Goal: Task Accomplishment & Management: Use online tool/utility

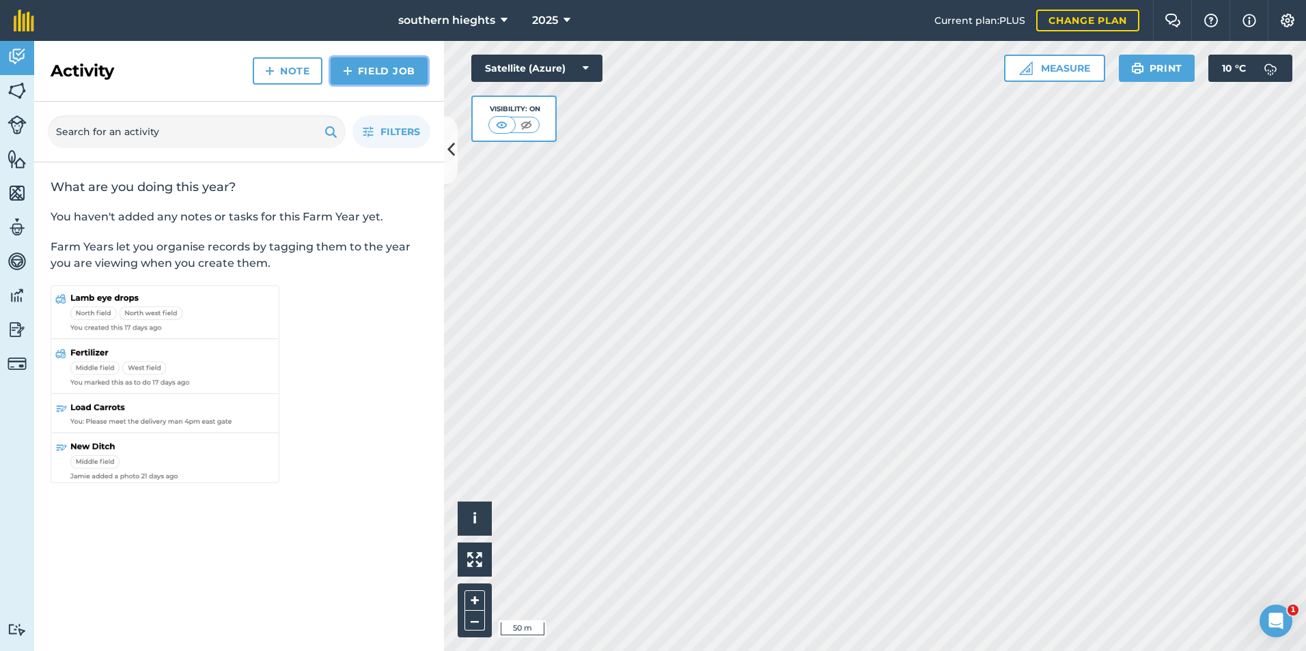
click at [380, 77] on link "Field Job" at bounding box center [378, 70] width 97 height 27
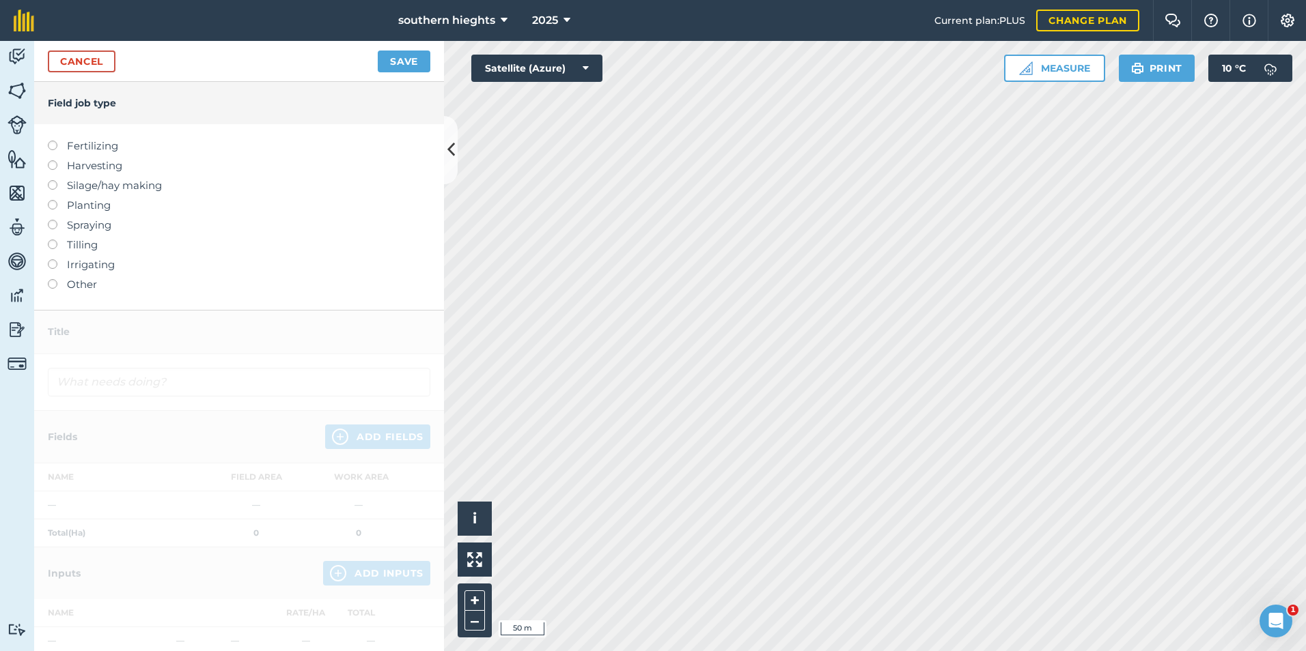
click at [51, 141] on label at bounding box center [57, 141] width 19 height 0
type input "Fertilizing"
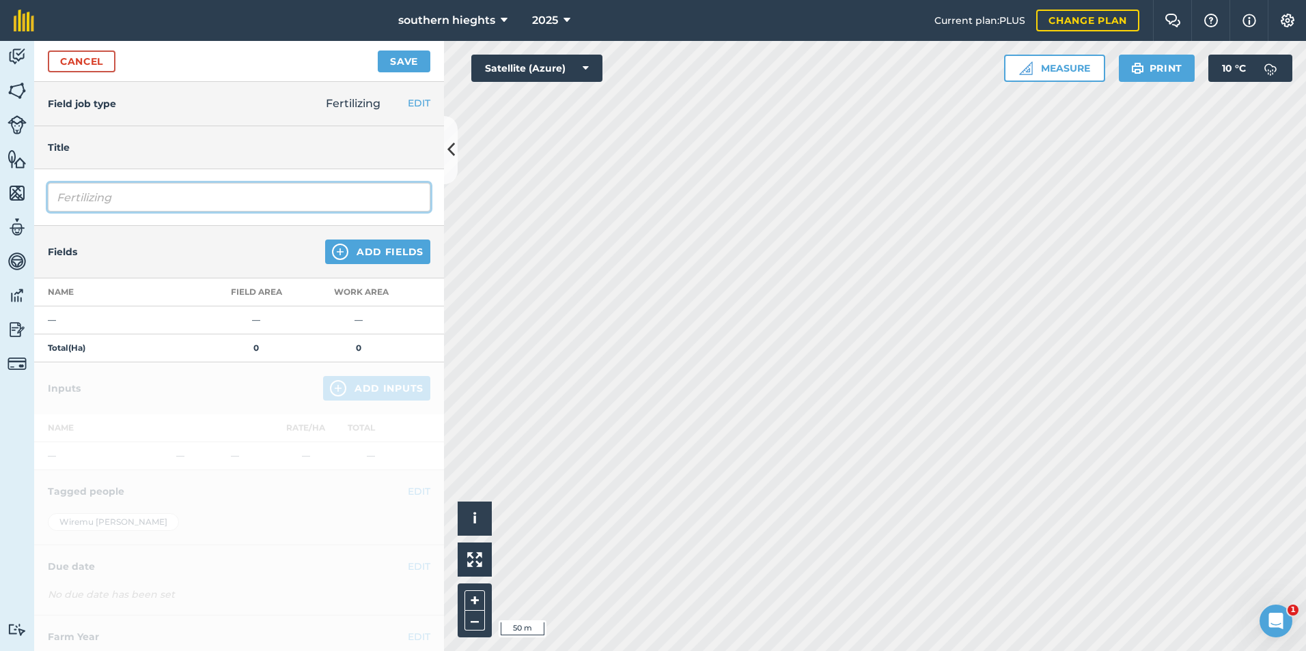
click at [150, 199] on input "Fertilizing" at bounding box center [239, 197] width 382 height 29
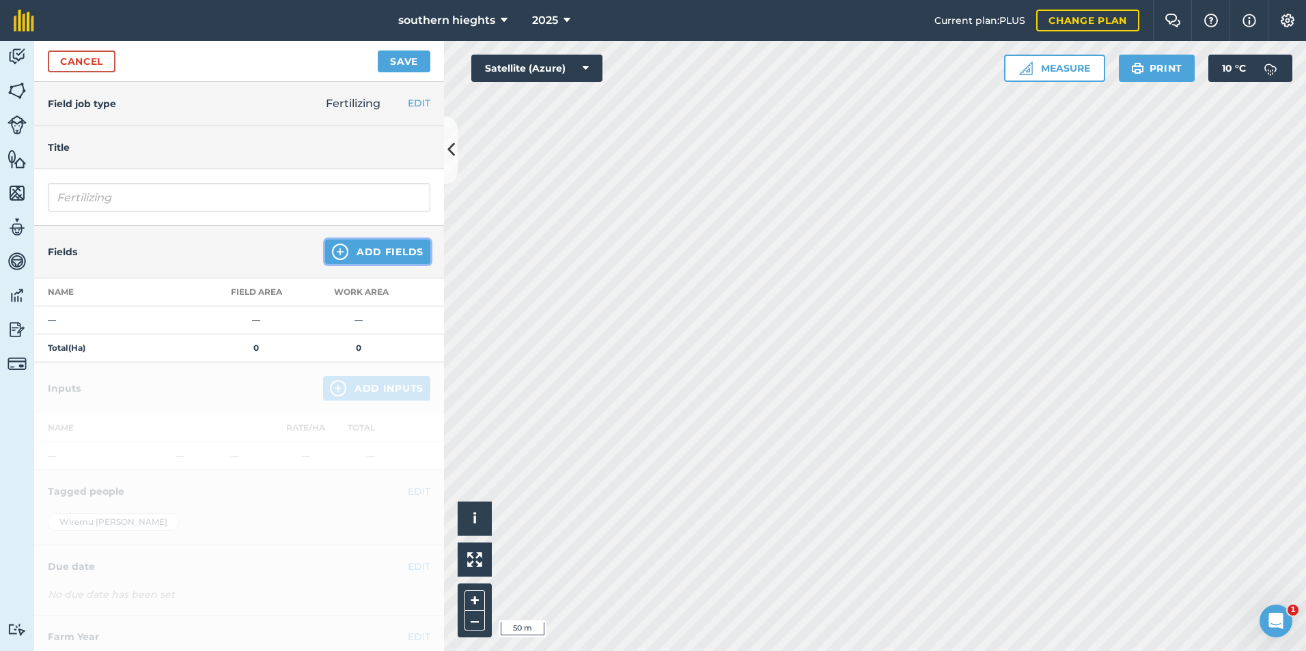
click at [387, 251] on button "Add Fields" at bounding box center [377, 252] width 105 height 25
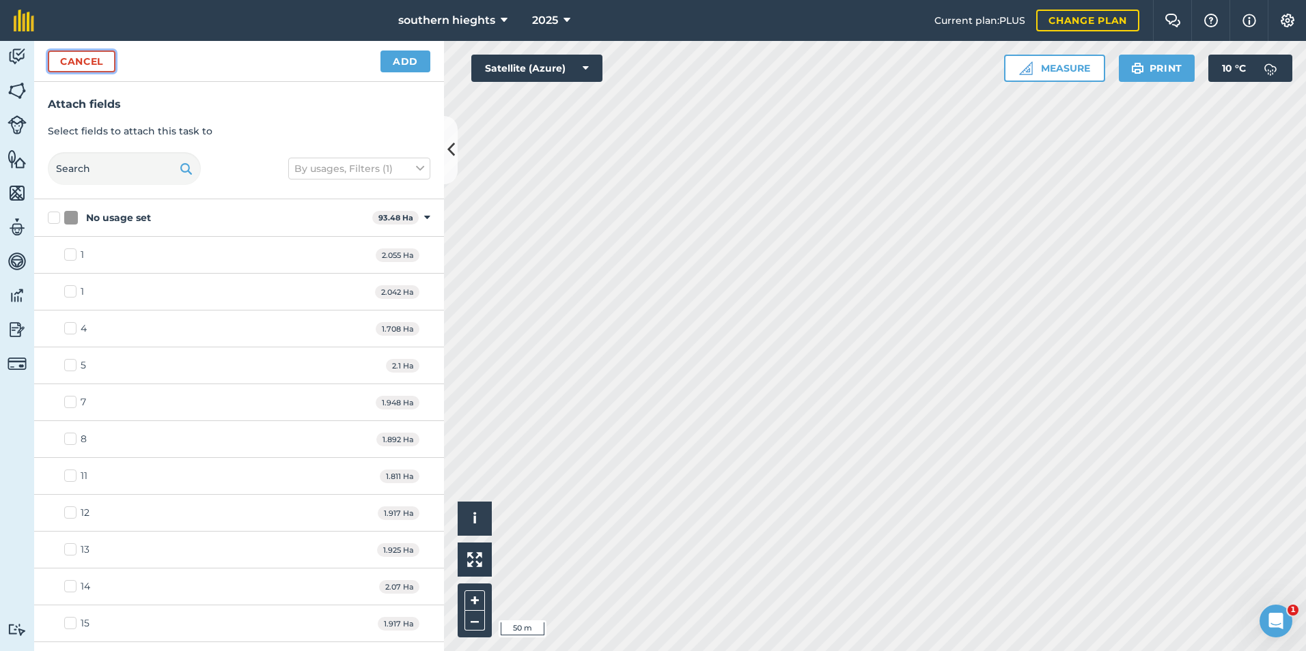
click at [76, 63] on button "Cancel" at bounding box center [82, 62] width 68 height 22
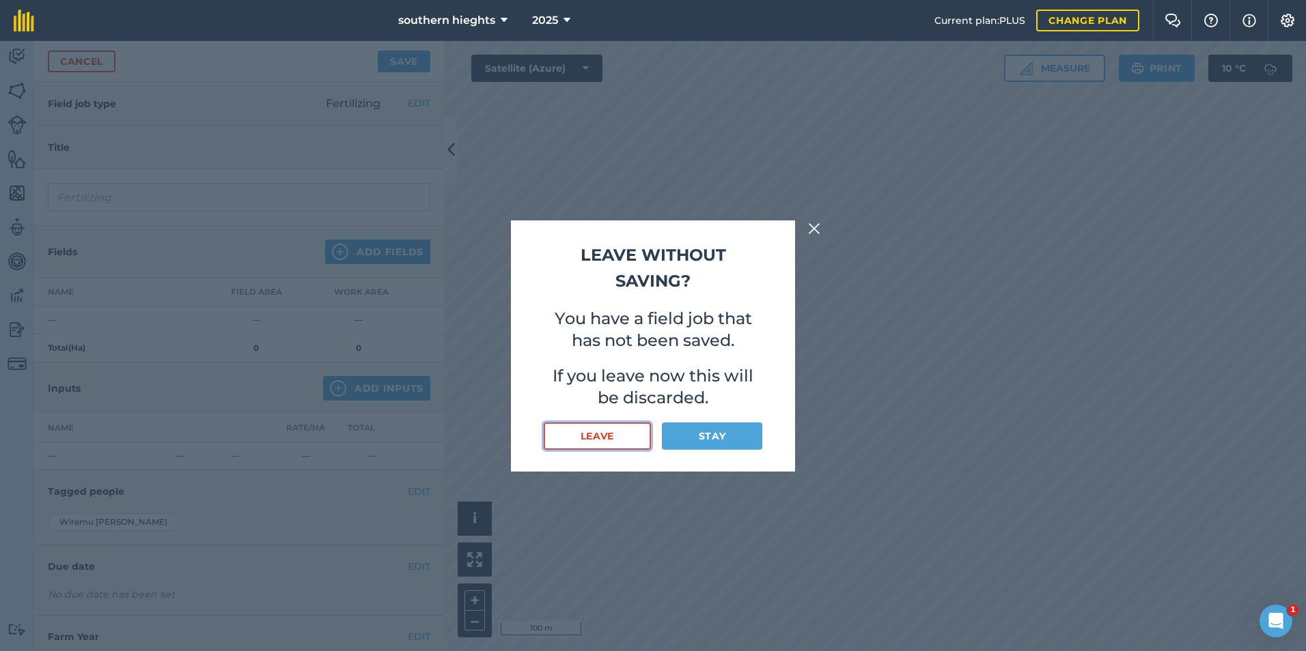
click at [620, 438] on button "Leave" at bounding box center [597, 436] width 107 height 27
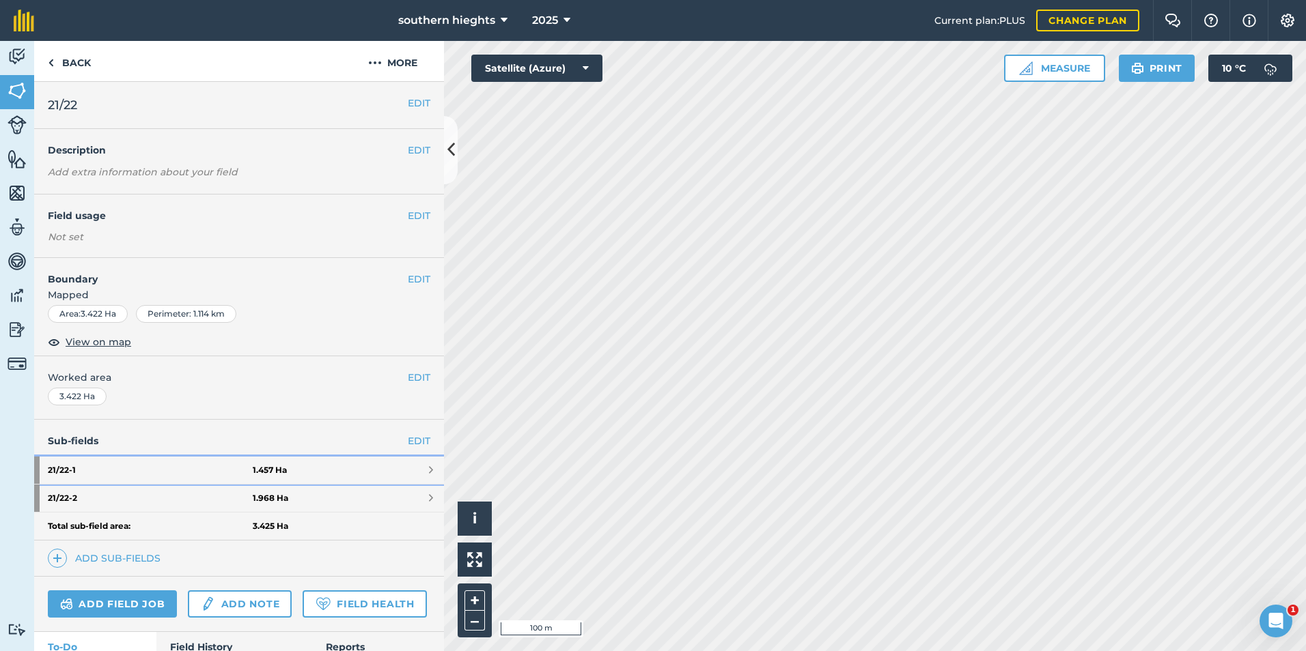
click at [266, 467] on strong "1.457 Ha" at bounding box center [270, 470] width 34 height 11
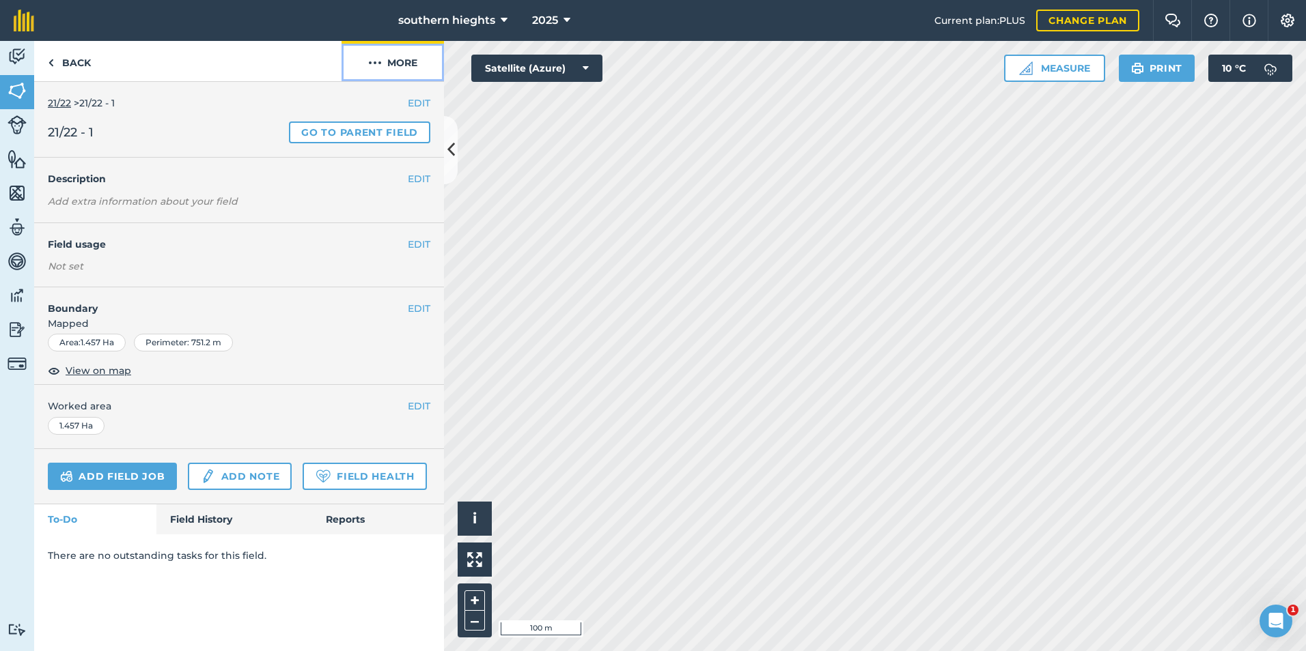
click at [417, 69] on button "More" at bounding box center [392, 61] width 102 height 40
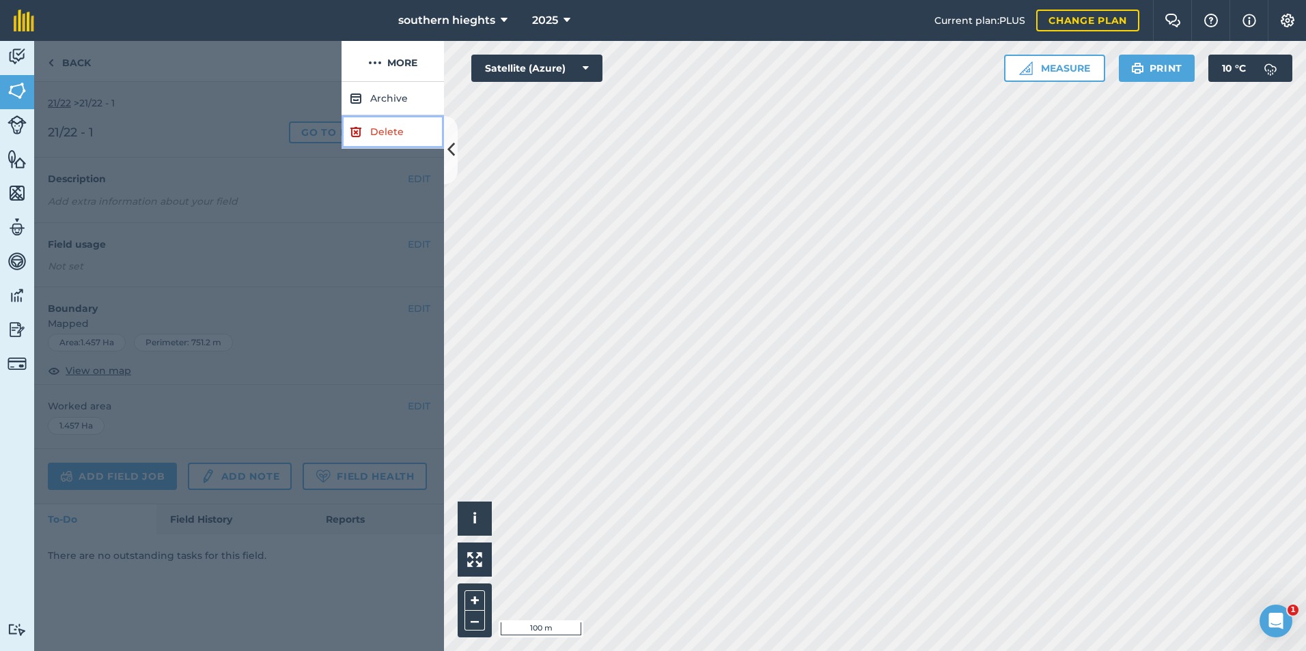
click at [381, 139] on link "Delete" at bounding box center [392, 131] width 102 height 33
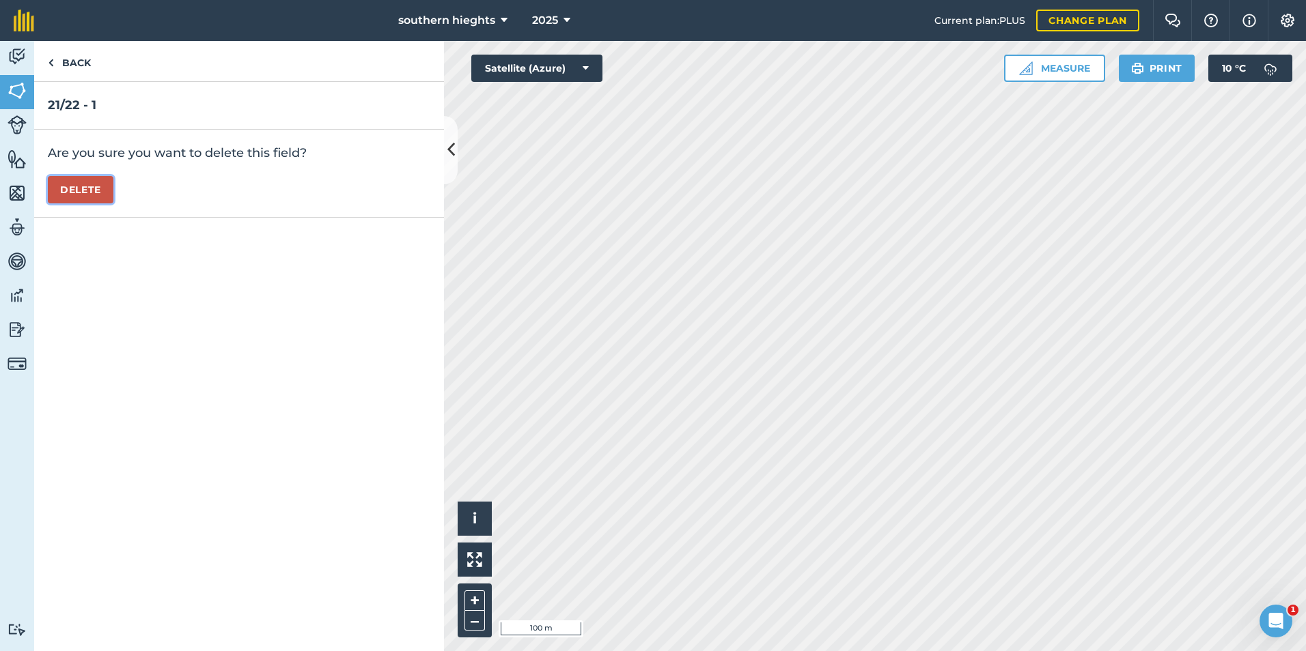
click at [81, 191] on button "Delete" at bounding box center [81, 189] width 66 height 27
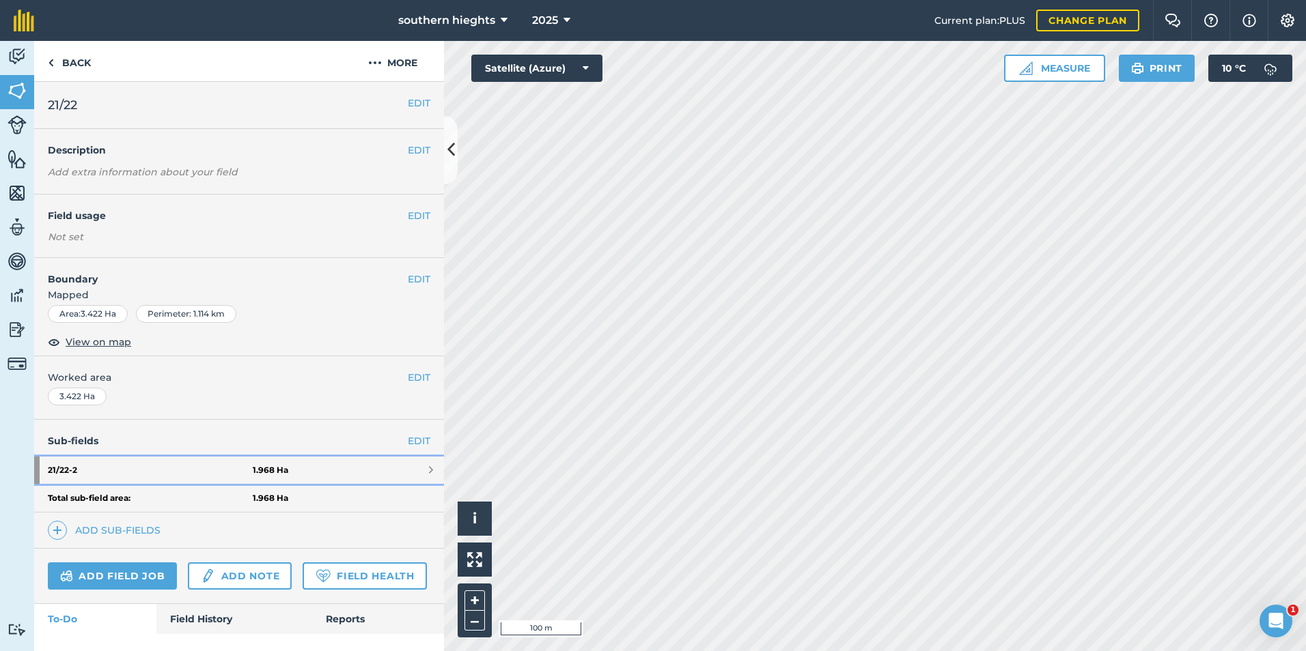
click at [293, 459] on link "21/22 - 2 1.968 Ha" at bounding box center [239, 470] width 410 height 27
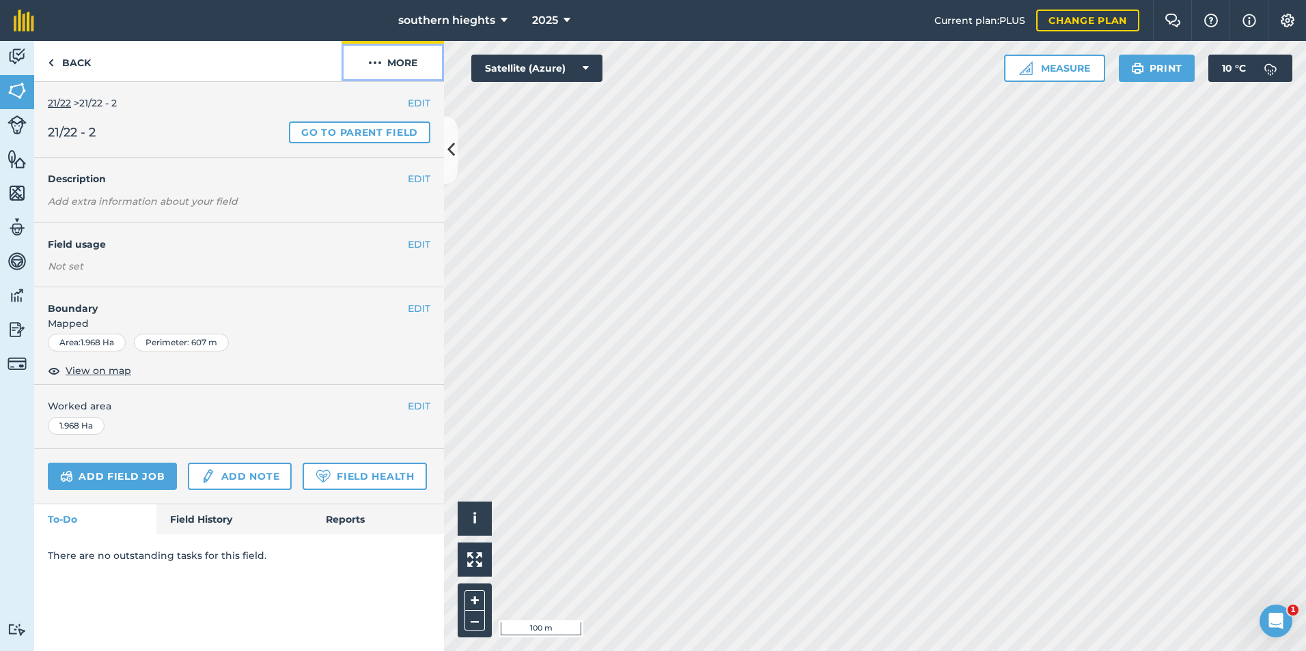
click at [419, 59] on button "More" at bounding box center [392, 61] width 102 height 40
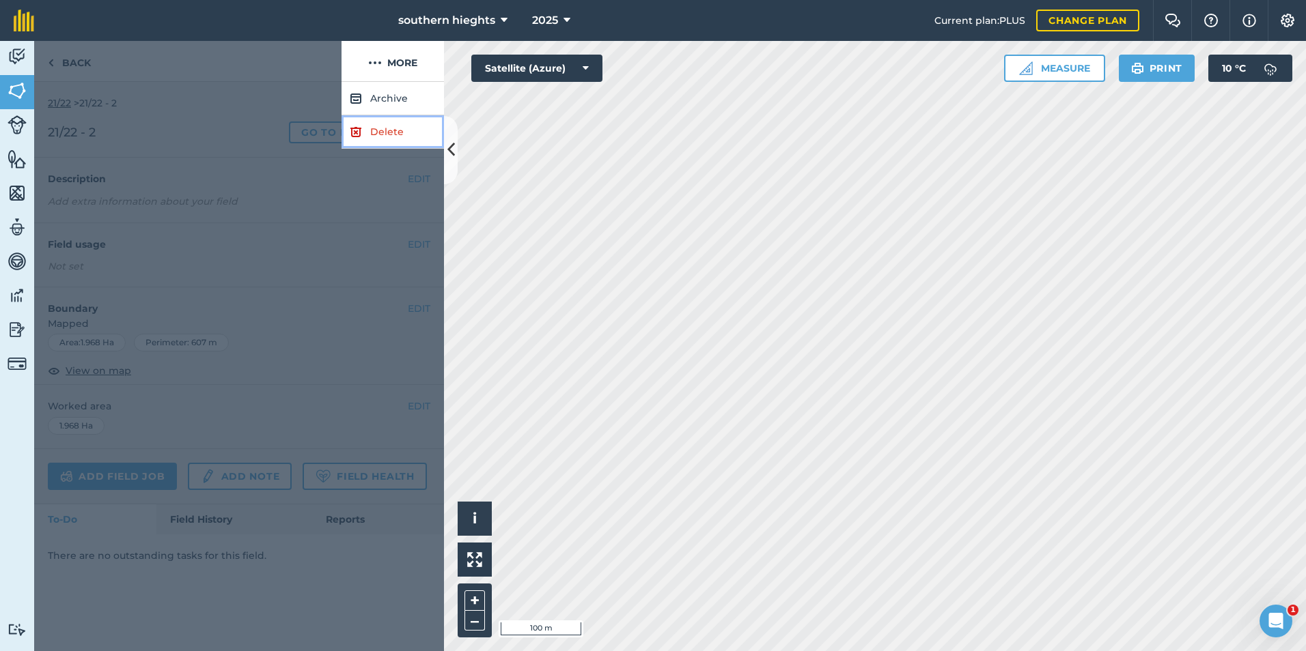
click at [387, 119] on link "Delete" at bounding box center [392, 131] width 102 height 33
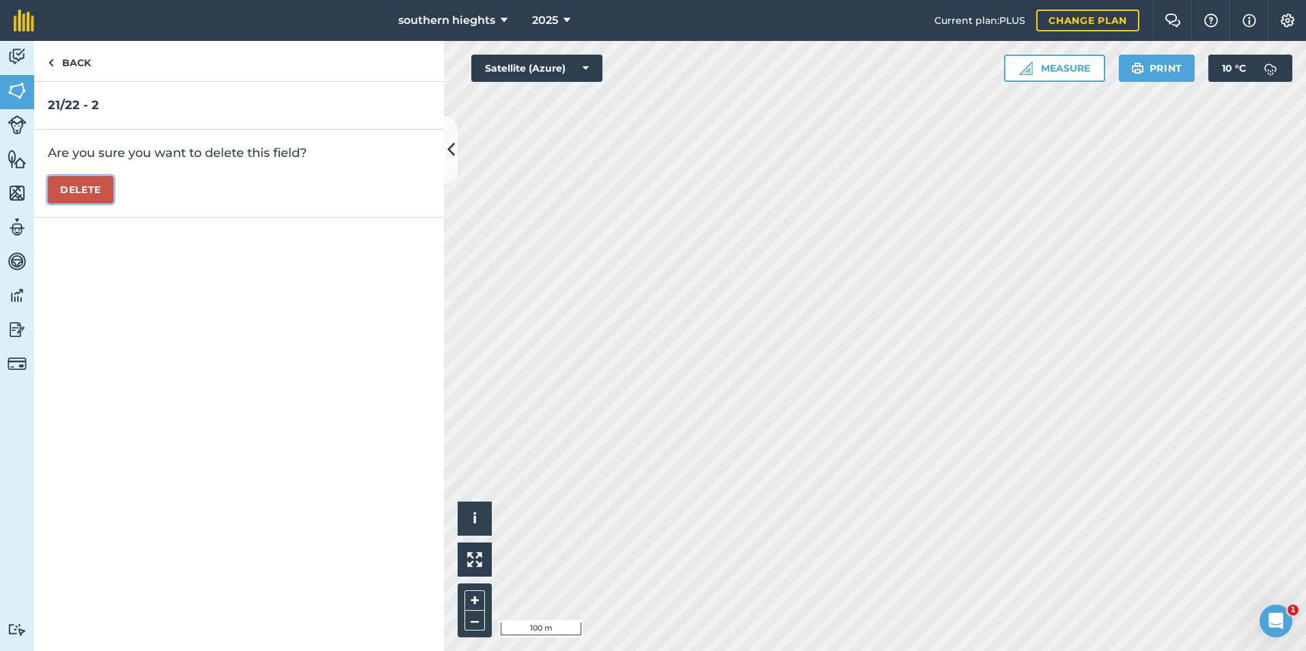
click at [66, 191] on button "Delete" at bounding box center [81, 189] width 66 height 27
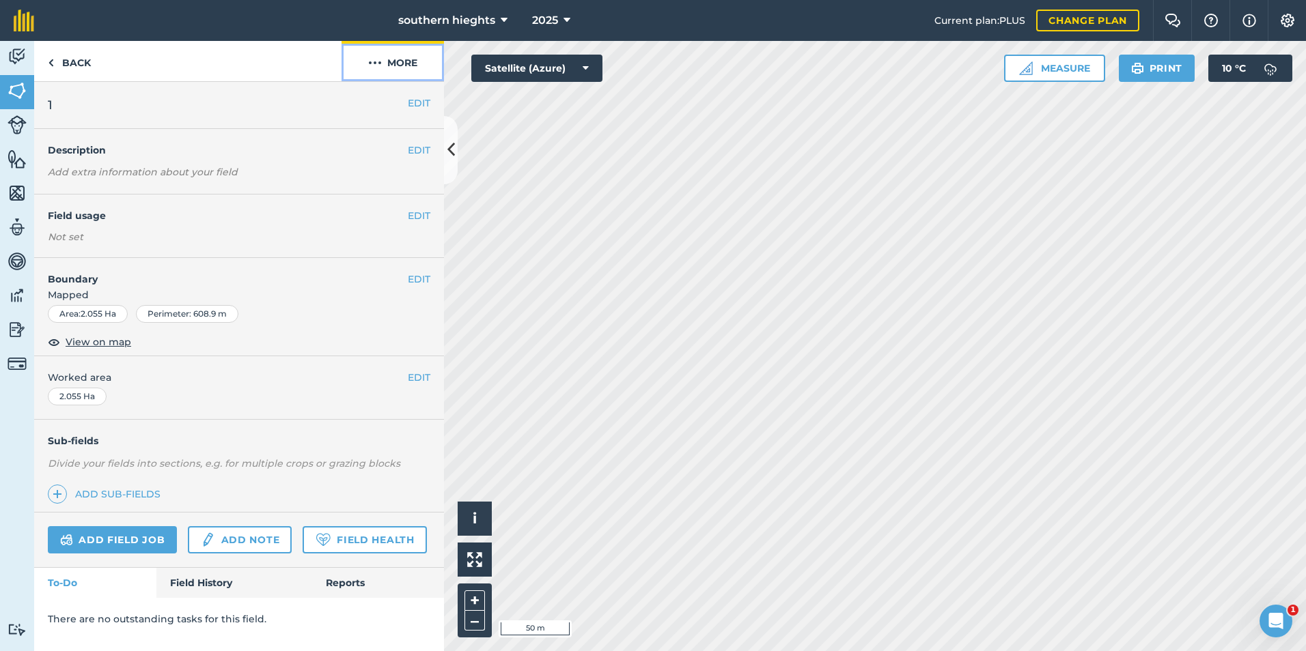
click at [404, 61] on button "More" at bounding box center [392, 61] width 102 height 40
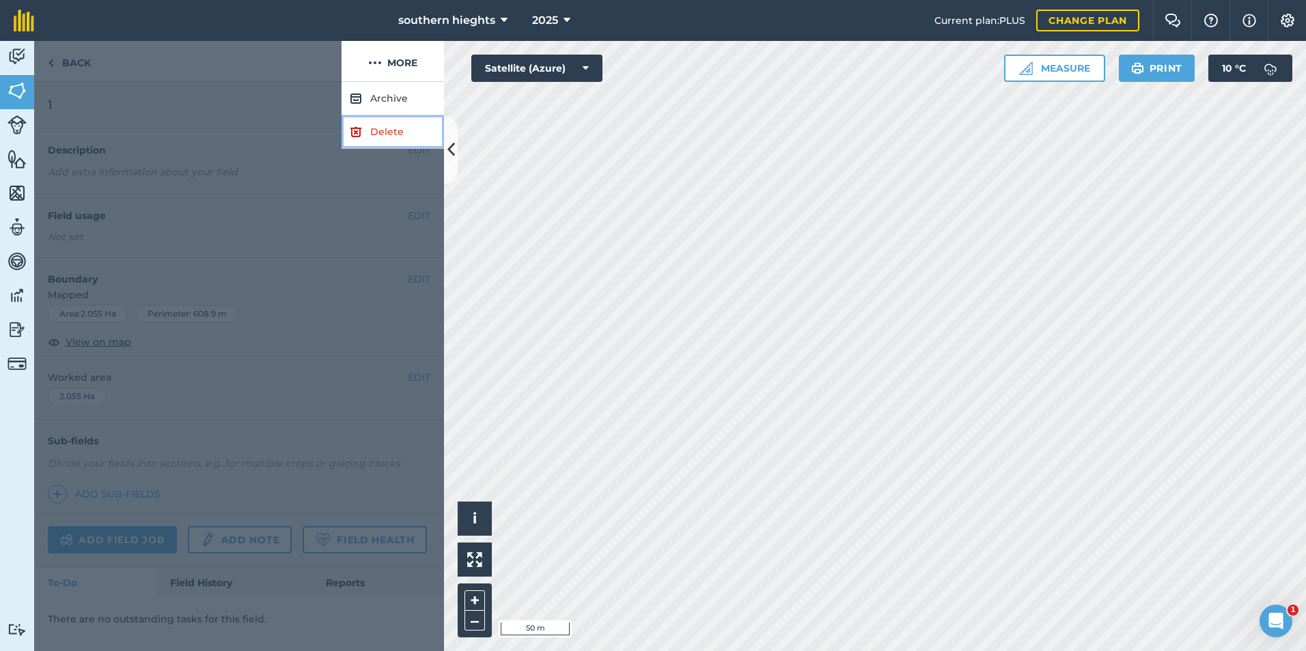
click at [369, 119] on link "Delete" at bounding box center [392, 131] width 102 height 33
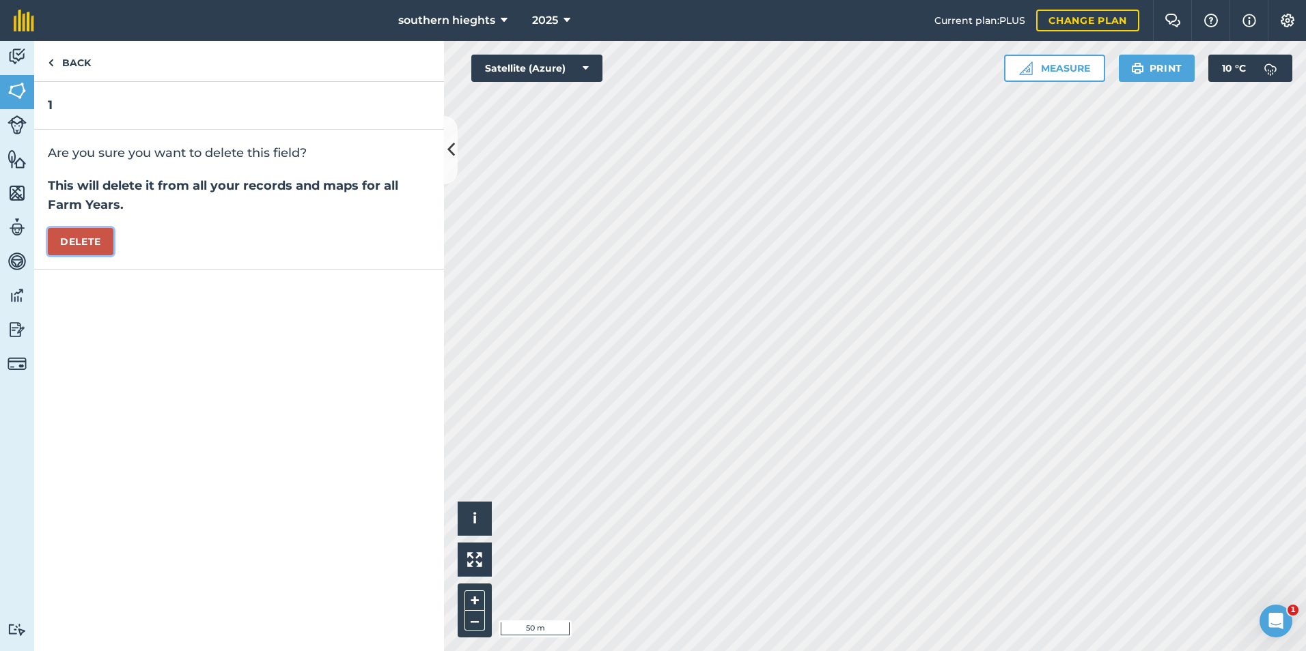
click at [68, 238] on button "Delete" at bounding box center [81, 241] width 66 height 27
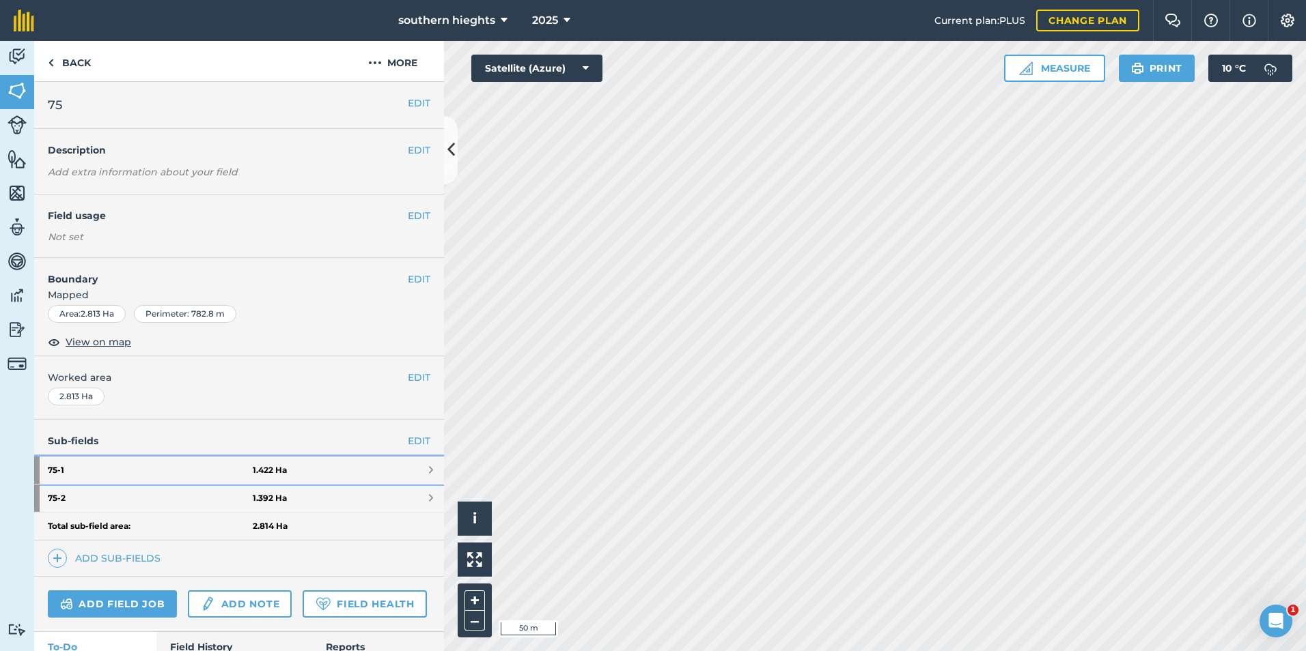
drag, startPoint x: 305, startPoint y: 467, endPoint x: 292, endPoint y: 421, distance: 48.2
click at [305, 467] on link "75 - 1 1.422 Ha" at bounding box center [239, 470] width 410 height 27
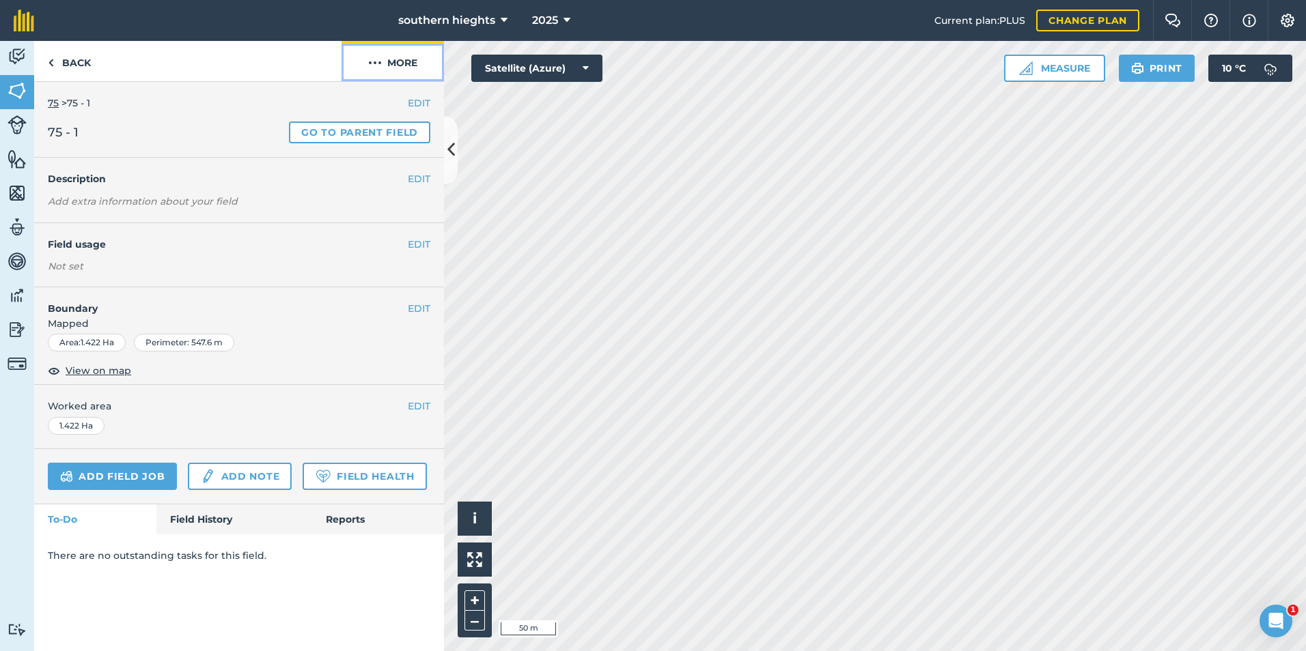
click at [402, 67] on button "More" at bounding box center [392, 61] width 102 height 40
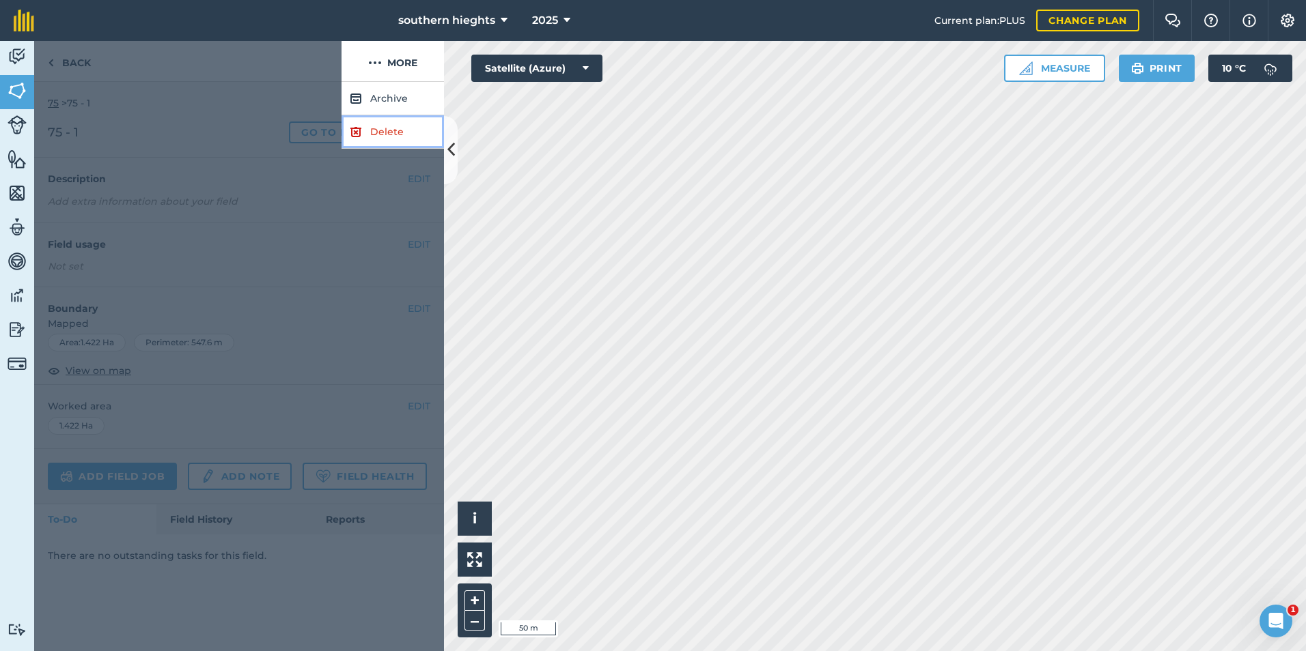
click at [386, 133] on link "Delete" at bounding box center [392, 131] width 102 height 33
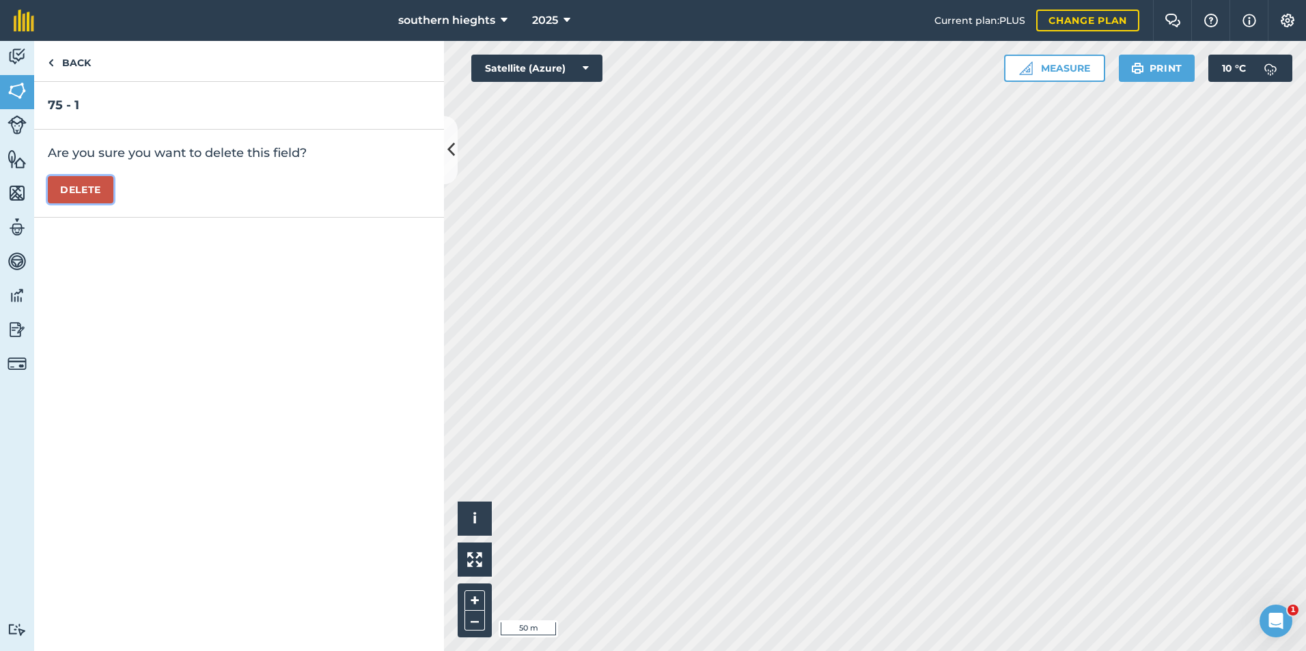
click at [64, 188] on button "Delete" at bounding box center [81, 189] width 66 height 27
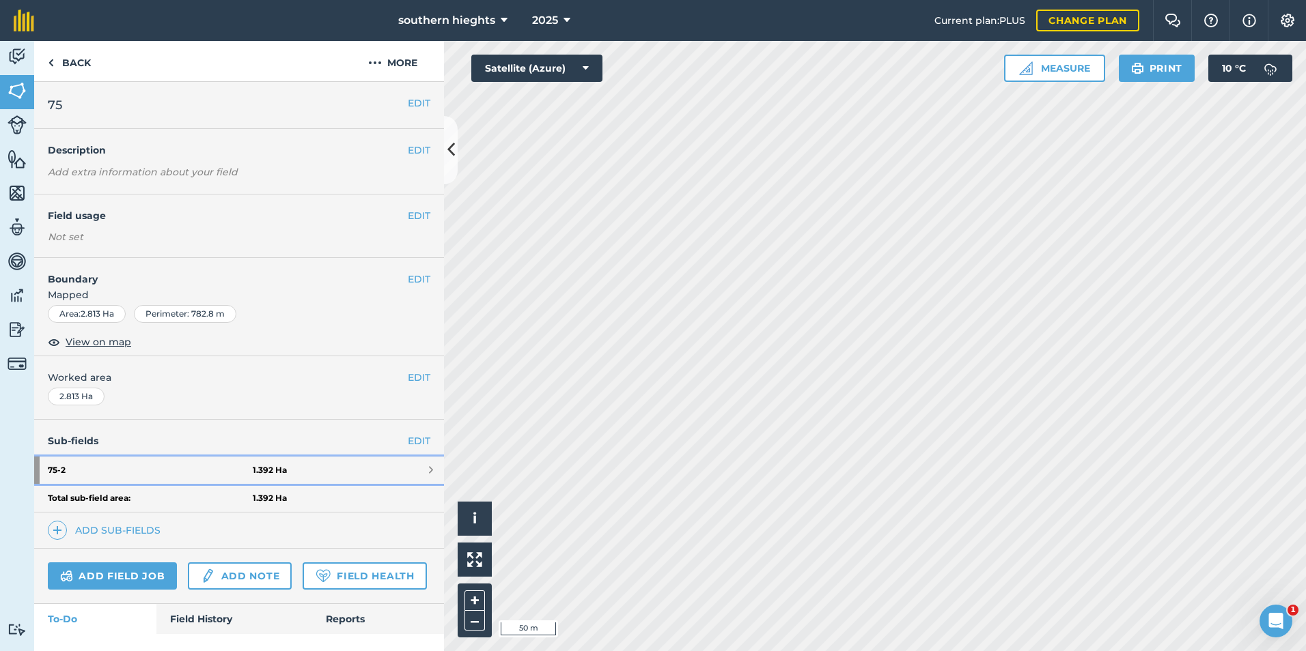
click at [205, 466] on strong "75 - 2" at bounding box center [150, 470] width 205 height 27
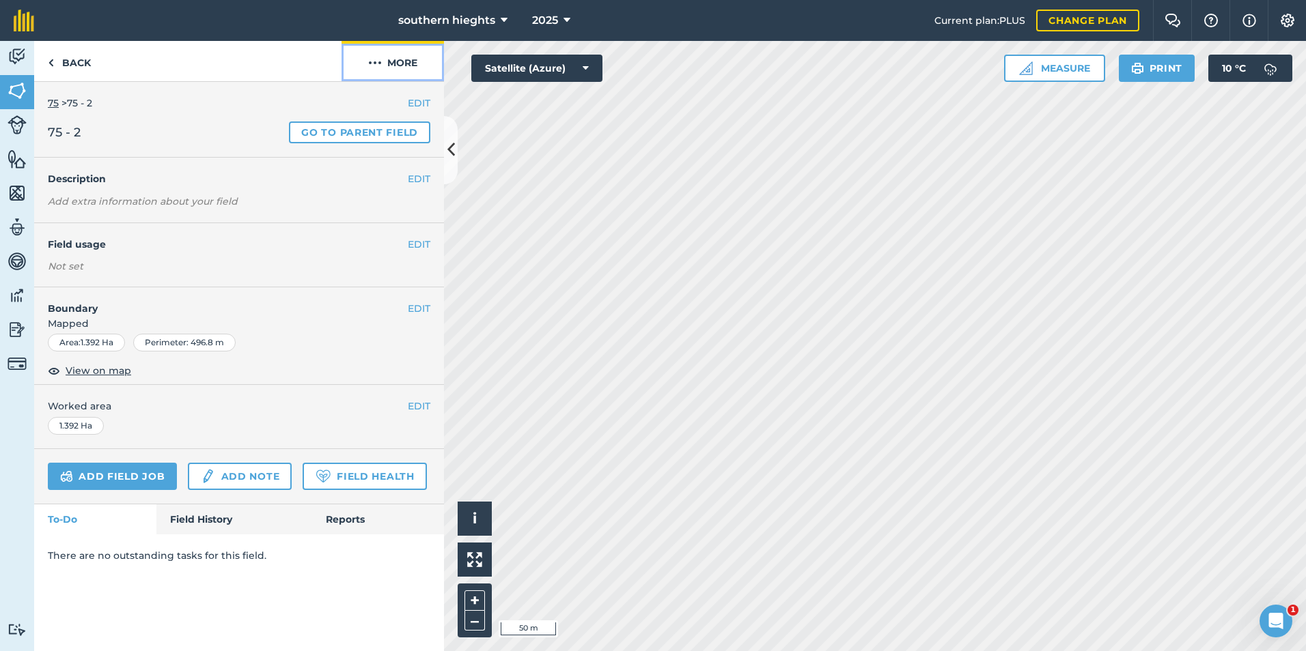
click at [410, 63] on button "More" at bounding box center [392, 61] width 102 height 40
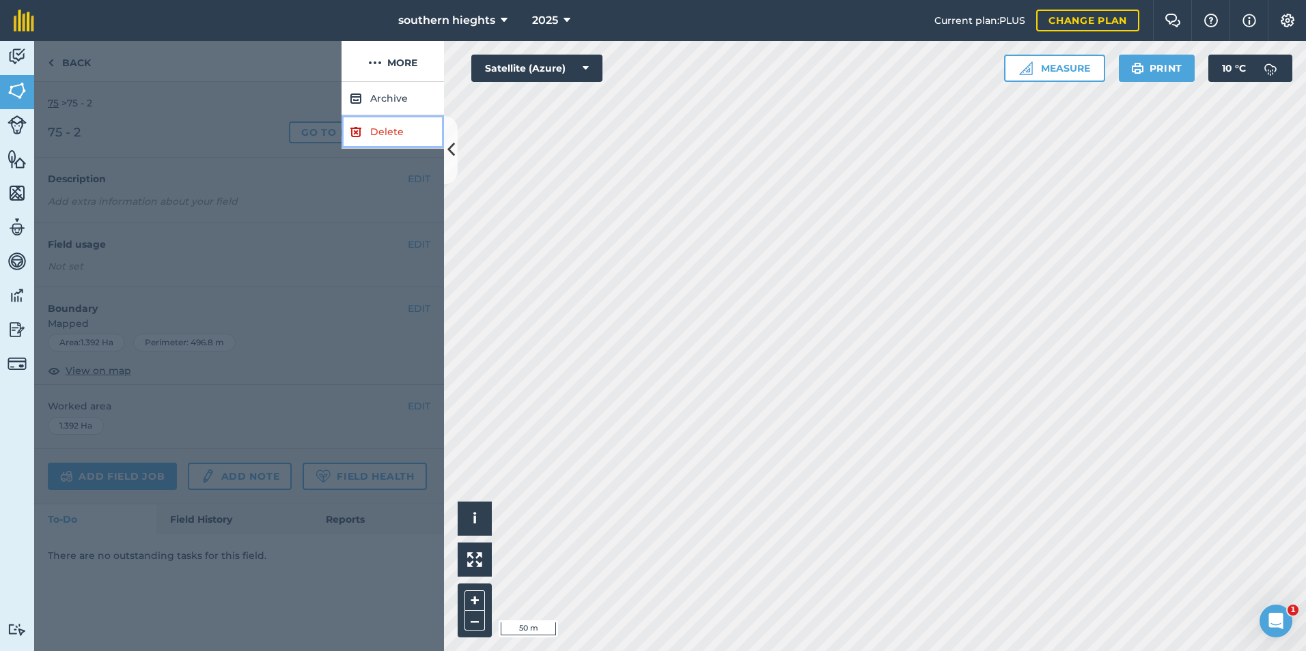
click at [386, 138] on link "Delete" at bounding box center [392, 131] width 102 height 33
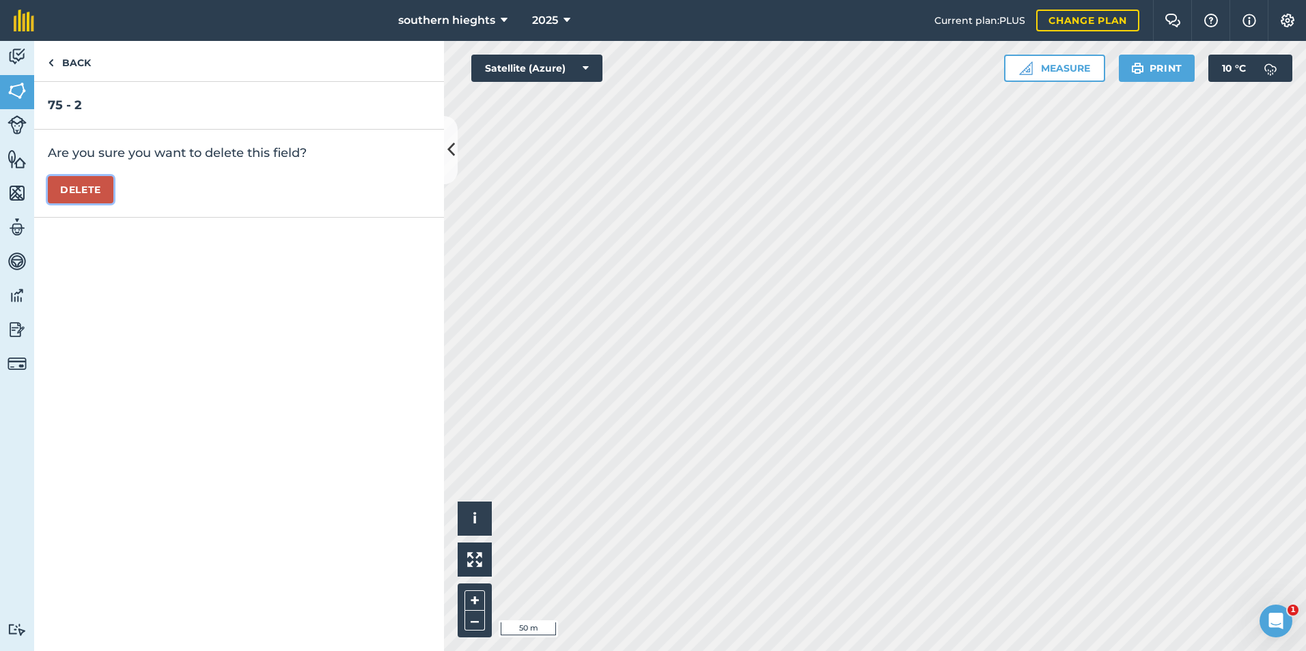
click at [79, 186] on button "Delete" at bounding box center [81, 189] width 66 height 27
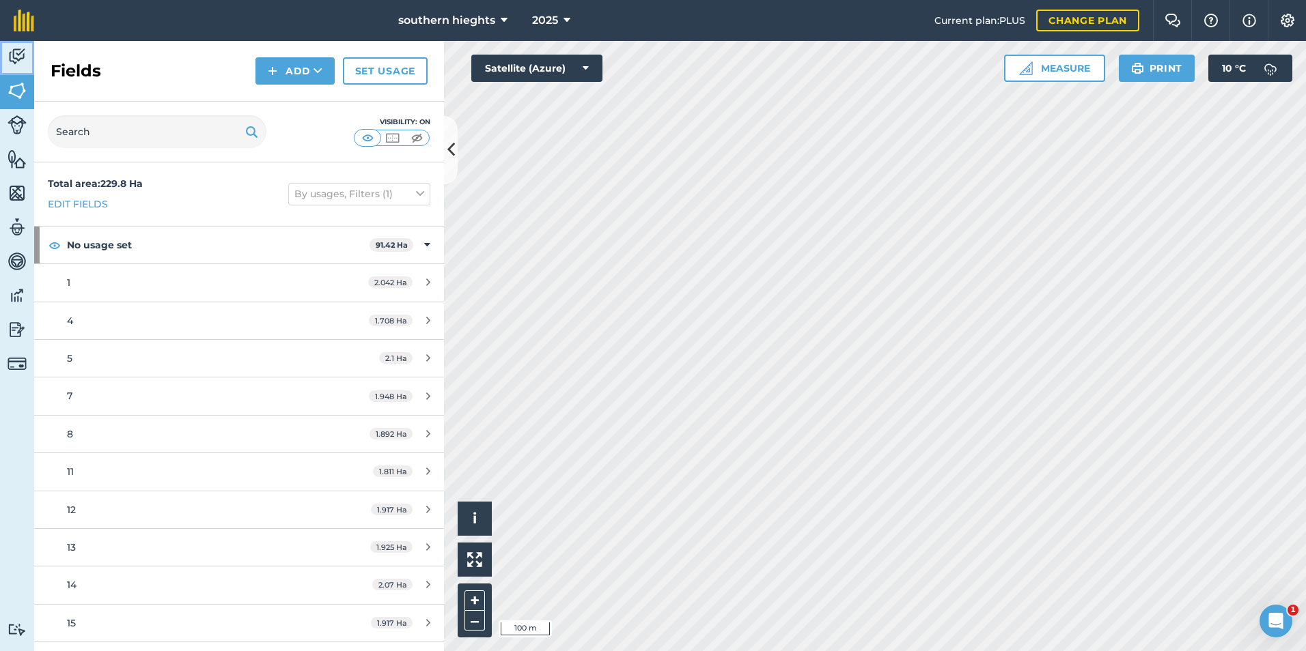
click at [4, 55] on link "Activity" at bounding box center [17, 58] width 34 height 34
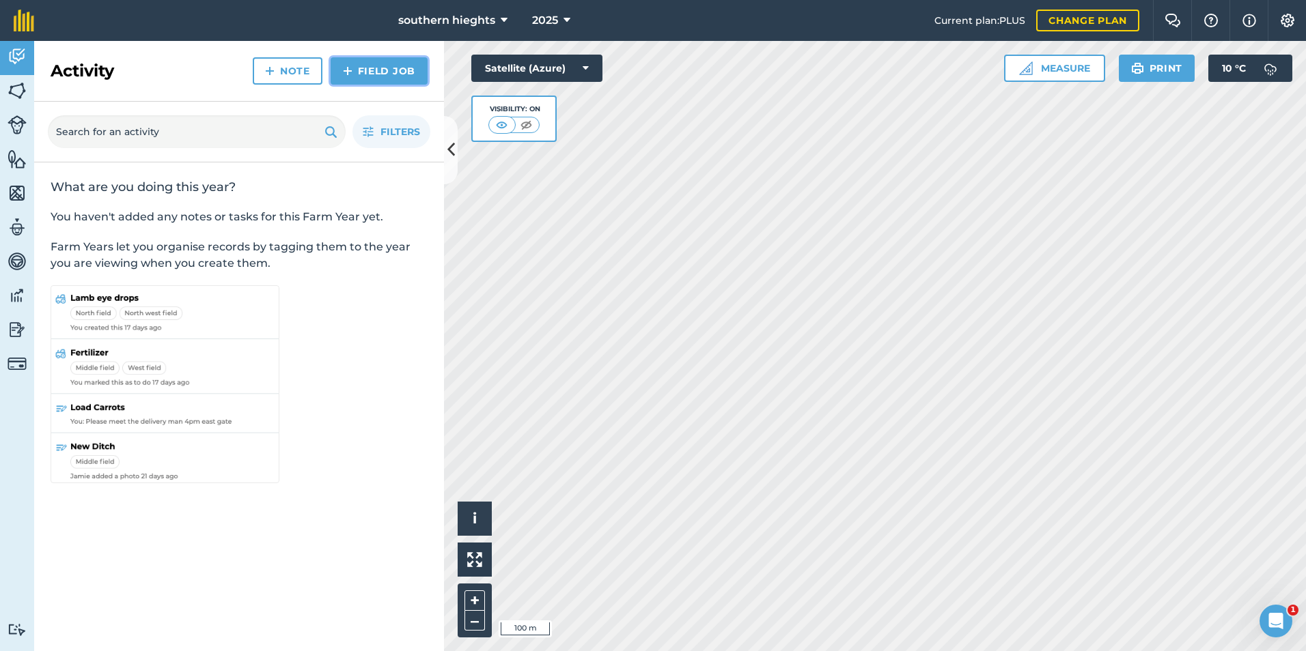
click at [365, 78] on link "Field Job" at bounding box center [378, 70] width 97 height 27
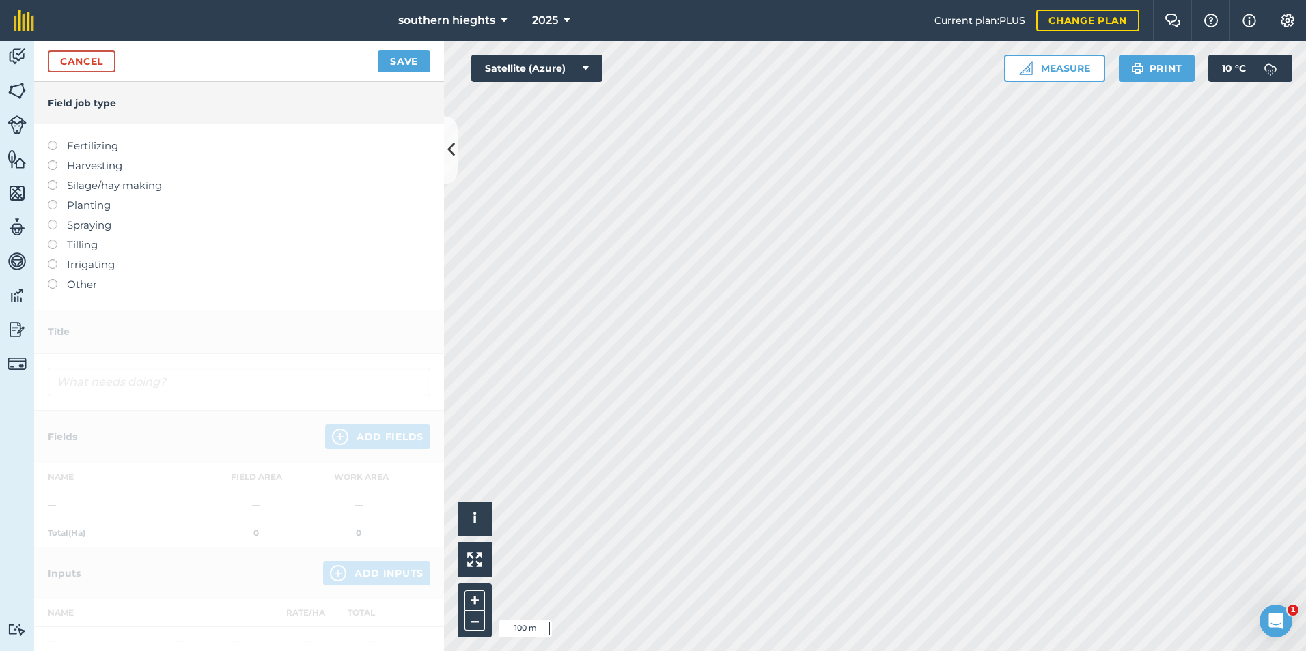
click at [87, 148] on label "Fertilizing" at bounding box center [239, 146] width 382 height 16
type input "Fertilizing"
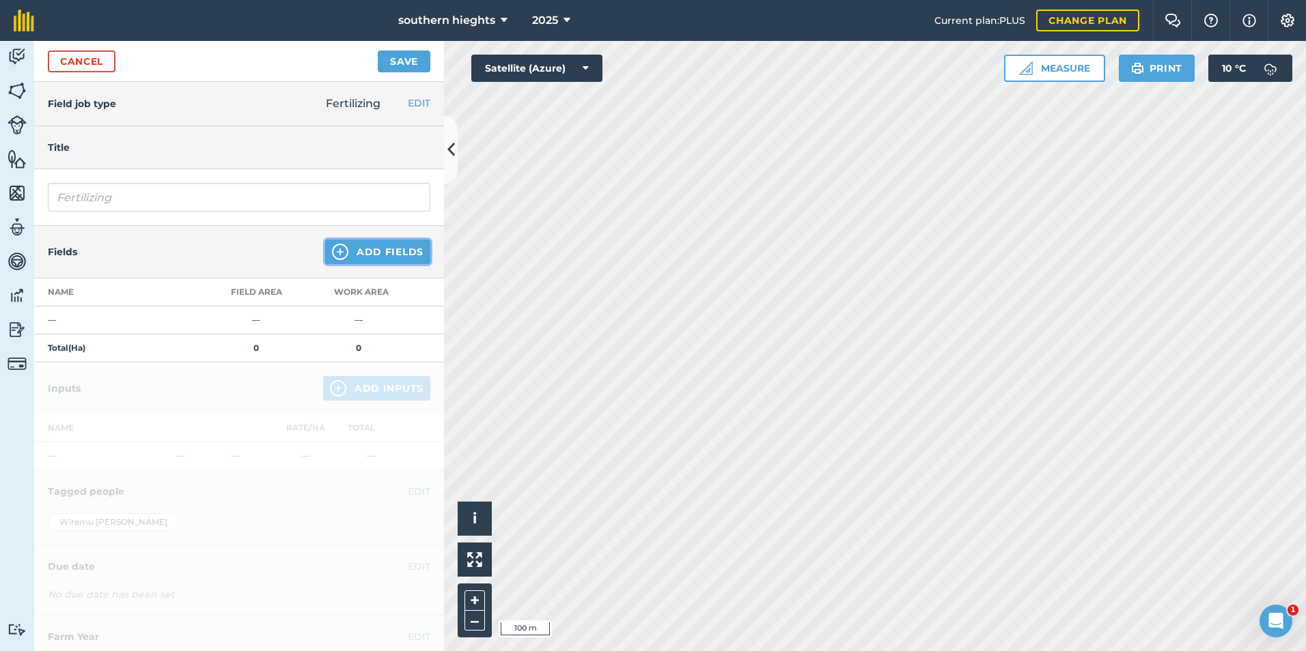
click at [382, 251] on button "Add Fields" at bounding box center [377, 252] width 105 height 25
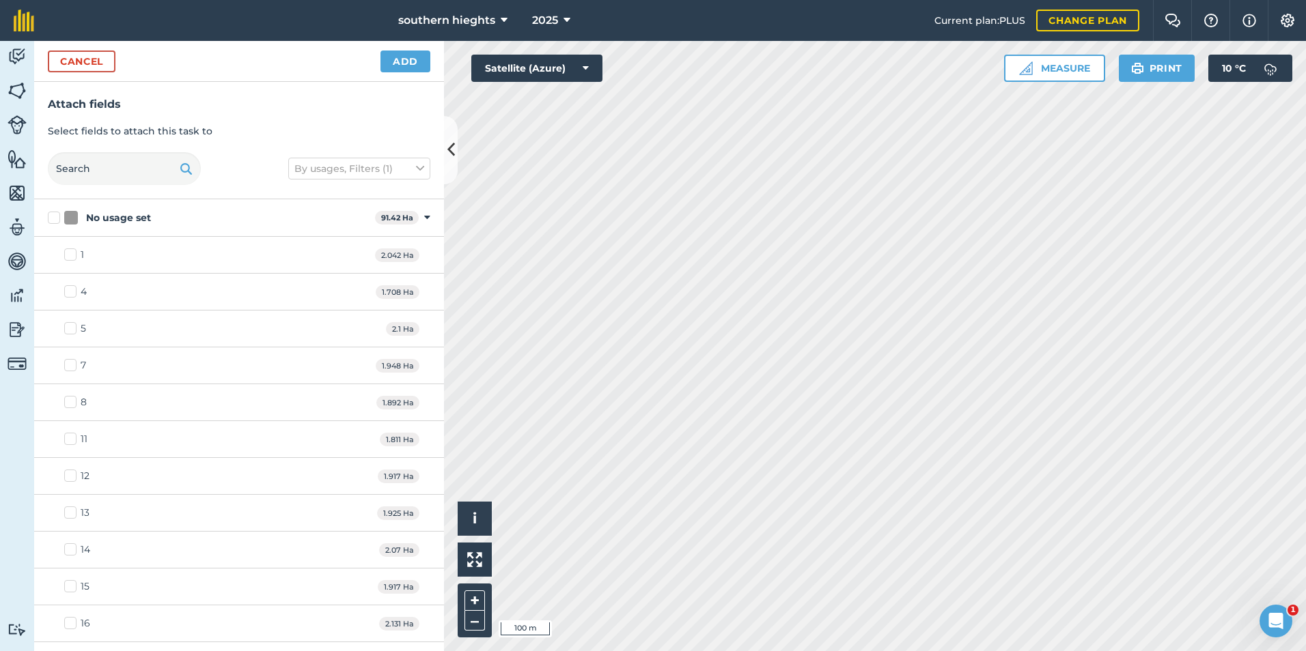
checkbox input "true"
checkbox input "false"
checkbox input "true"
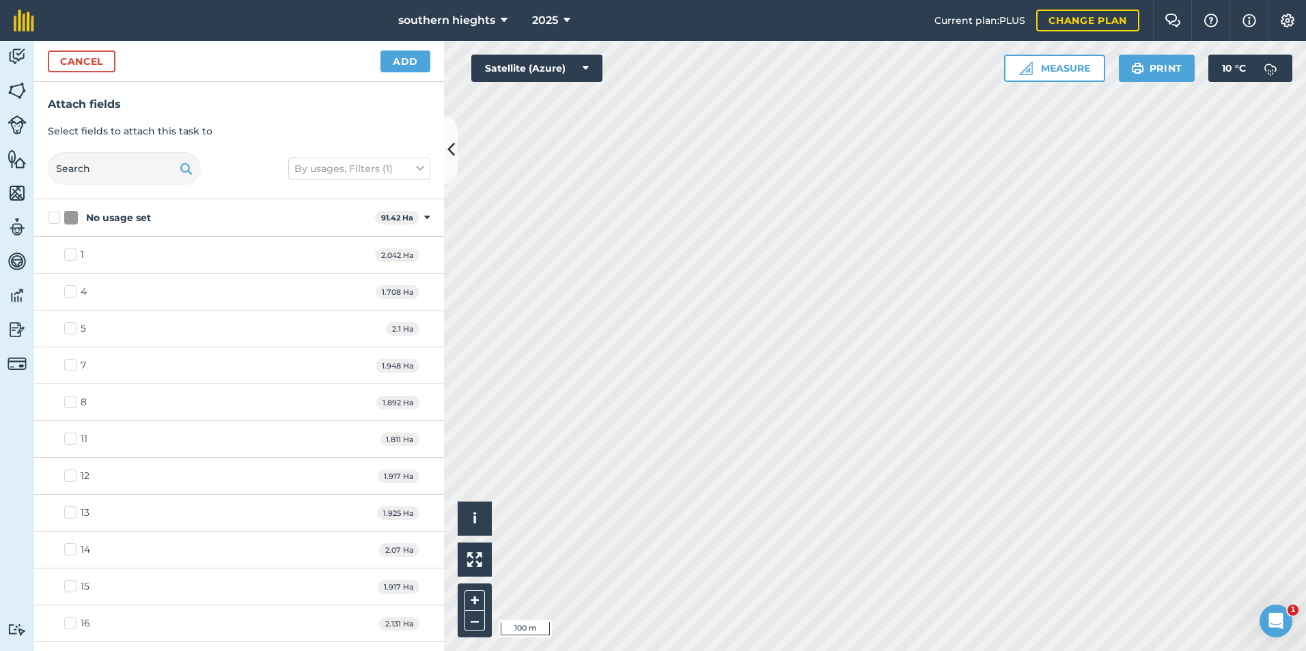
checkbox input "true"
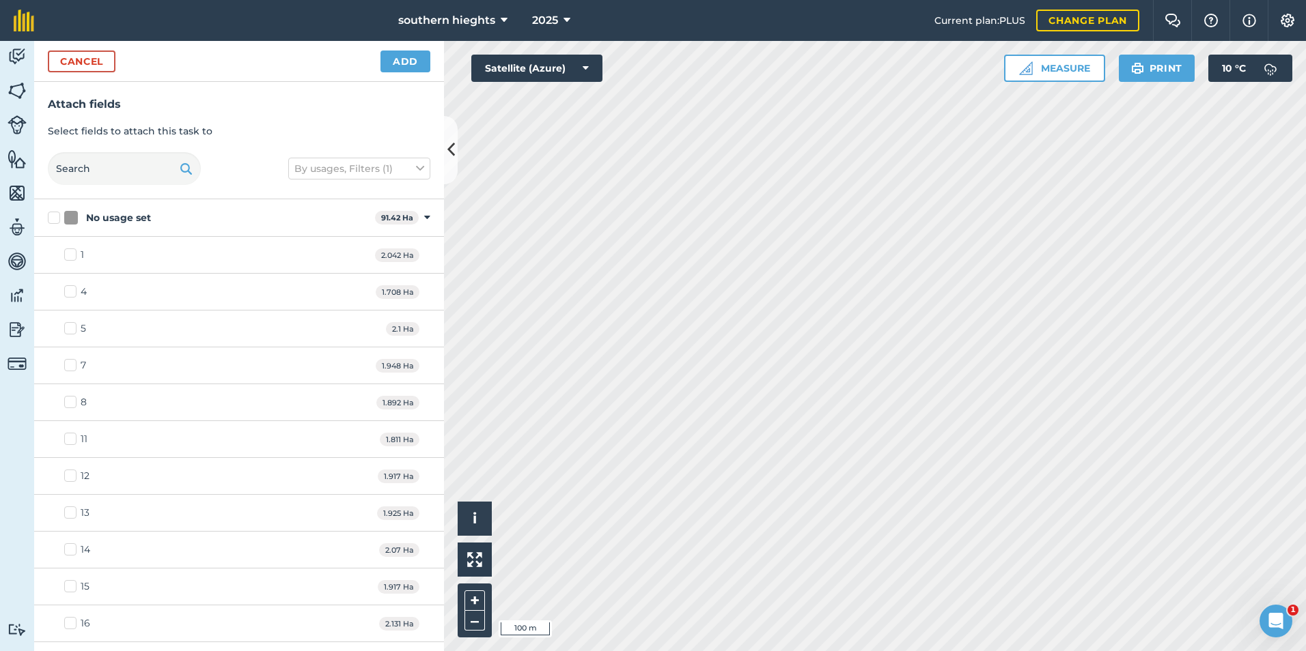
checkbox input "true"
click at [420, 55] on button "Add" at bounding box center [405, 62] width 50 height 22
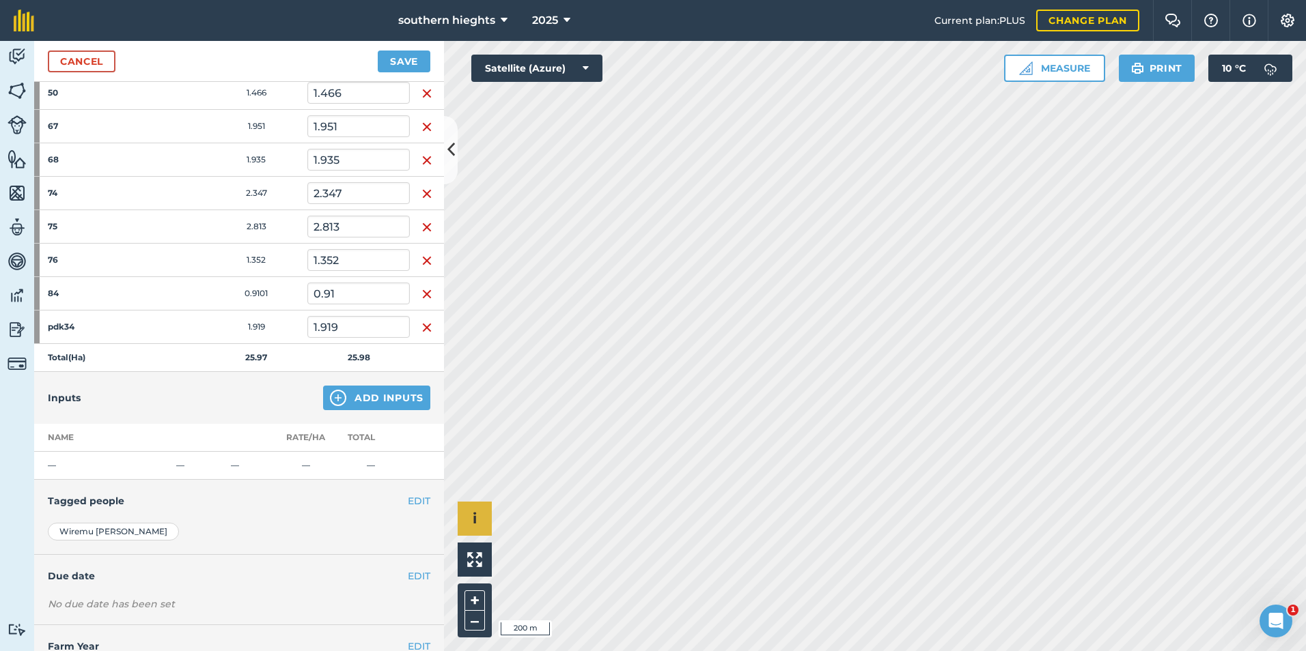
scroll to position [342, 0]
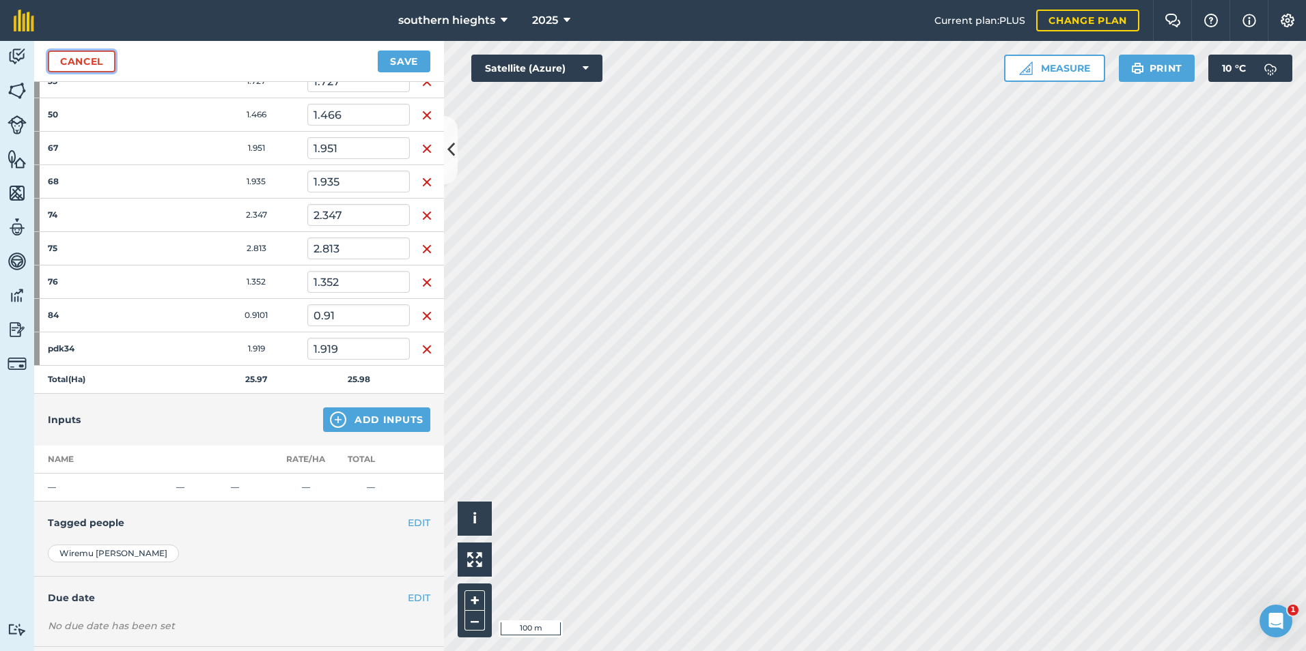
click at [92, 57] on link "Cancel" at bounding box center [82, 62] width 68 height 22
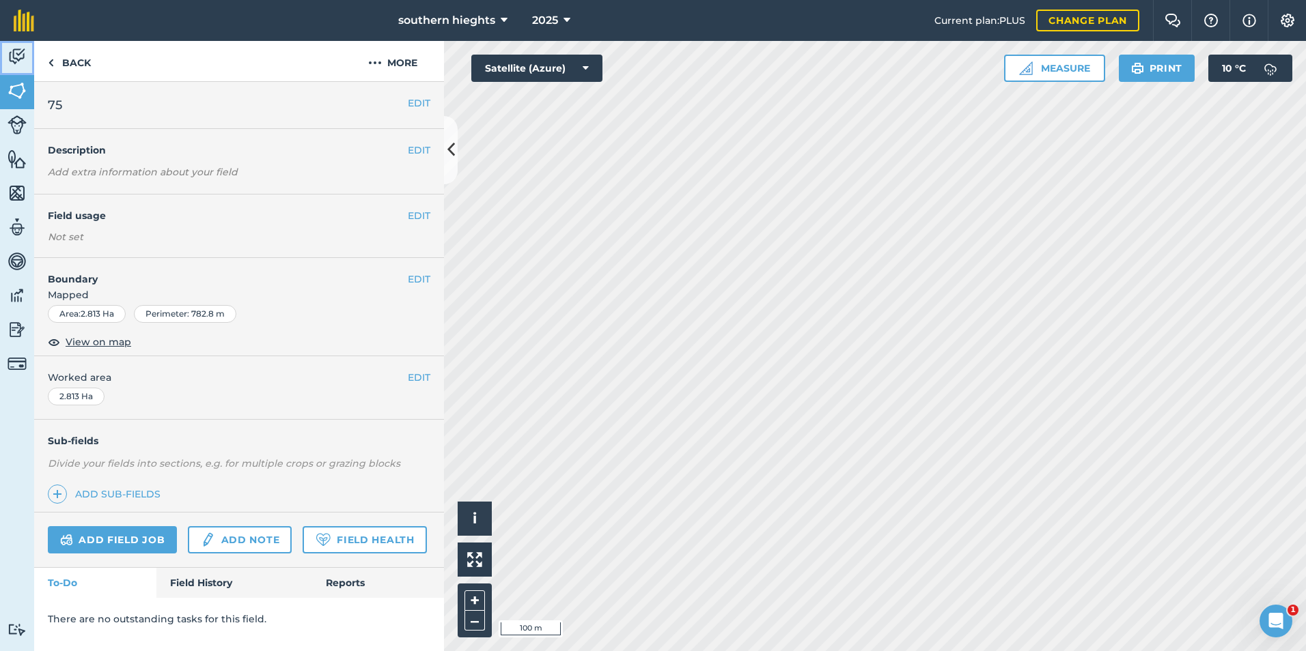
click at [21, 53] on img at bounding box center [17, 56] width 19 height 20
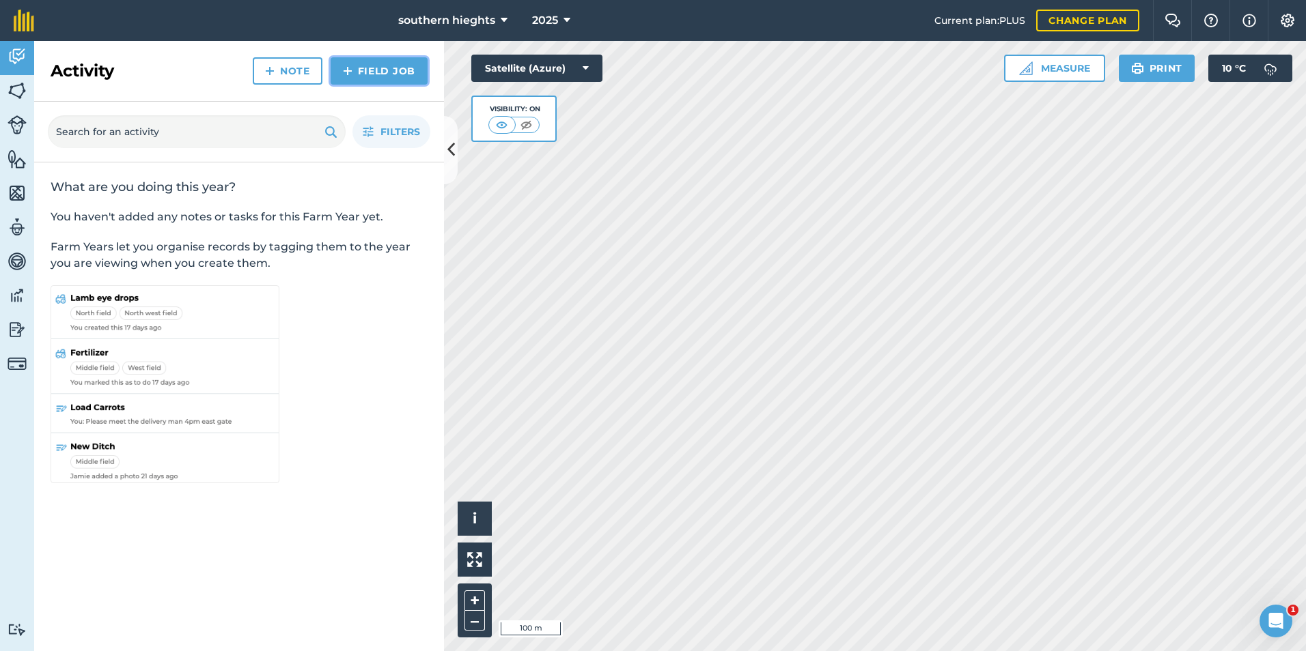
click at [391, 70] on link "Field Job" at bounding box center [378, 70] width 97 height 27
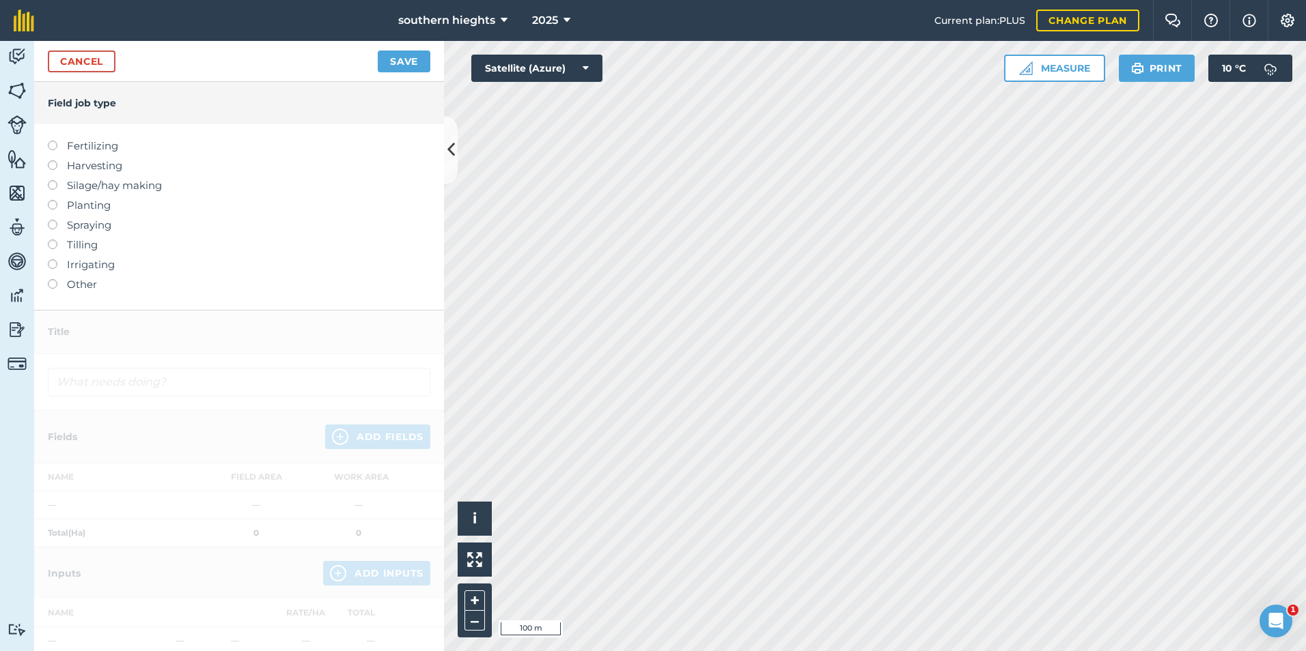
click at [74, 146] on label "Fertilizing" at bounding box center [239, 146] width 382 height 16
type input "Fertilizing"
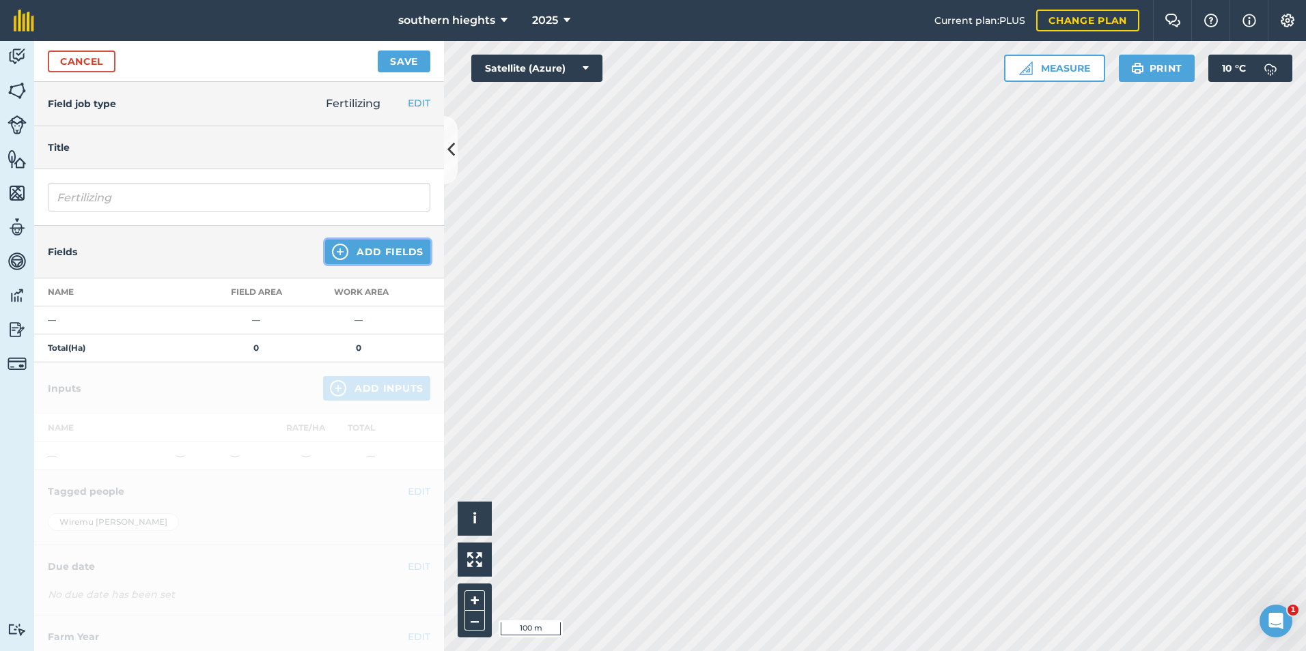
click at [366, 249] on button "Add Fields" at bounding box center [377, 252] width 105 height 25
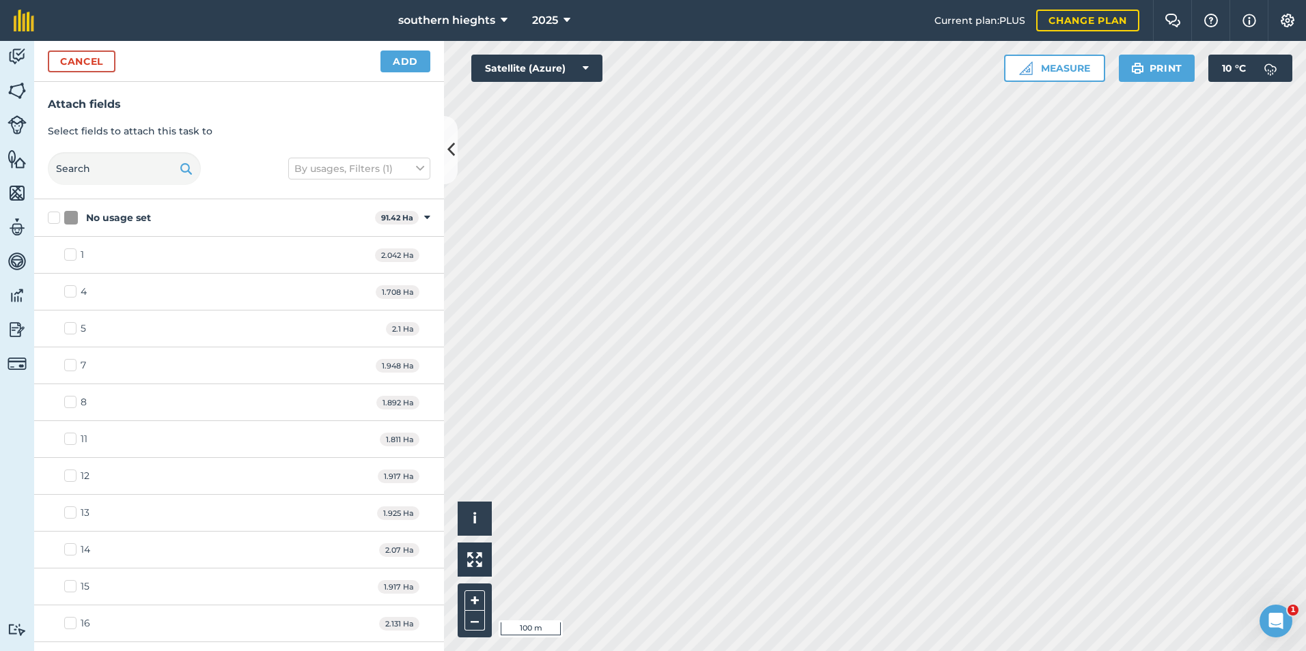
checkbox input "true"
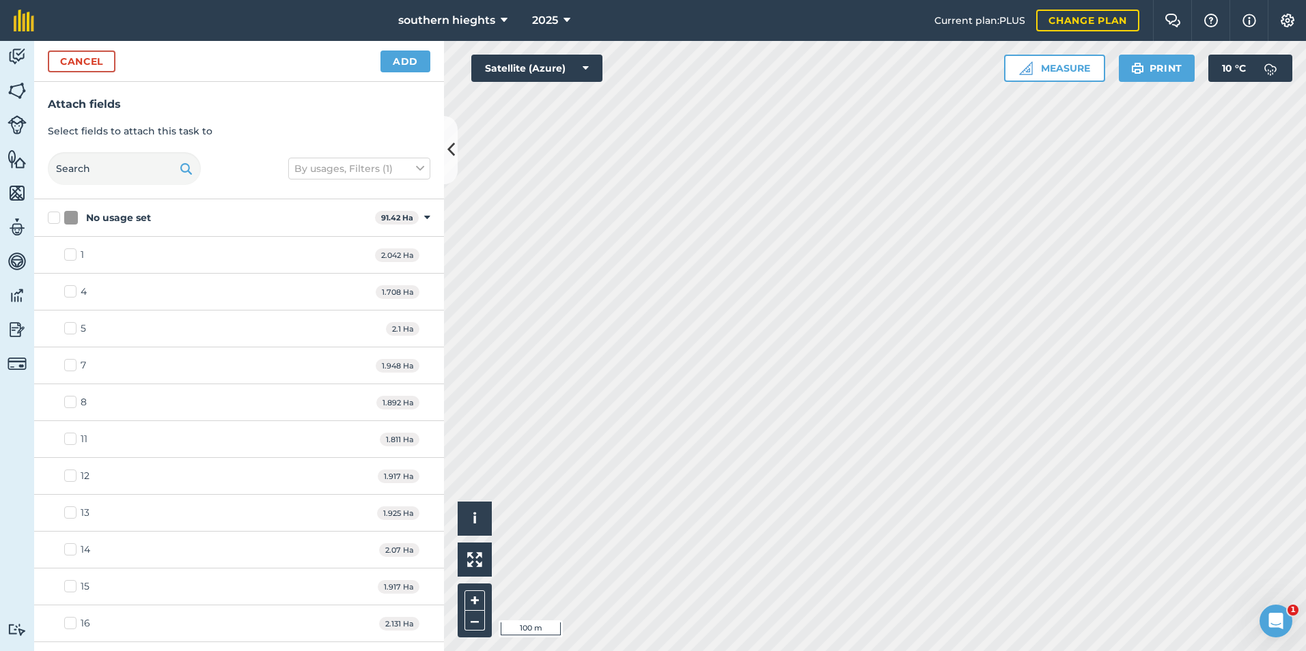
checkbox input "true"
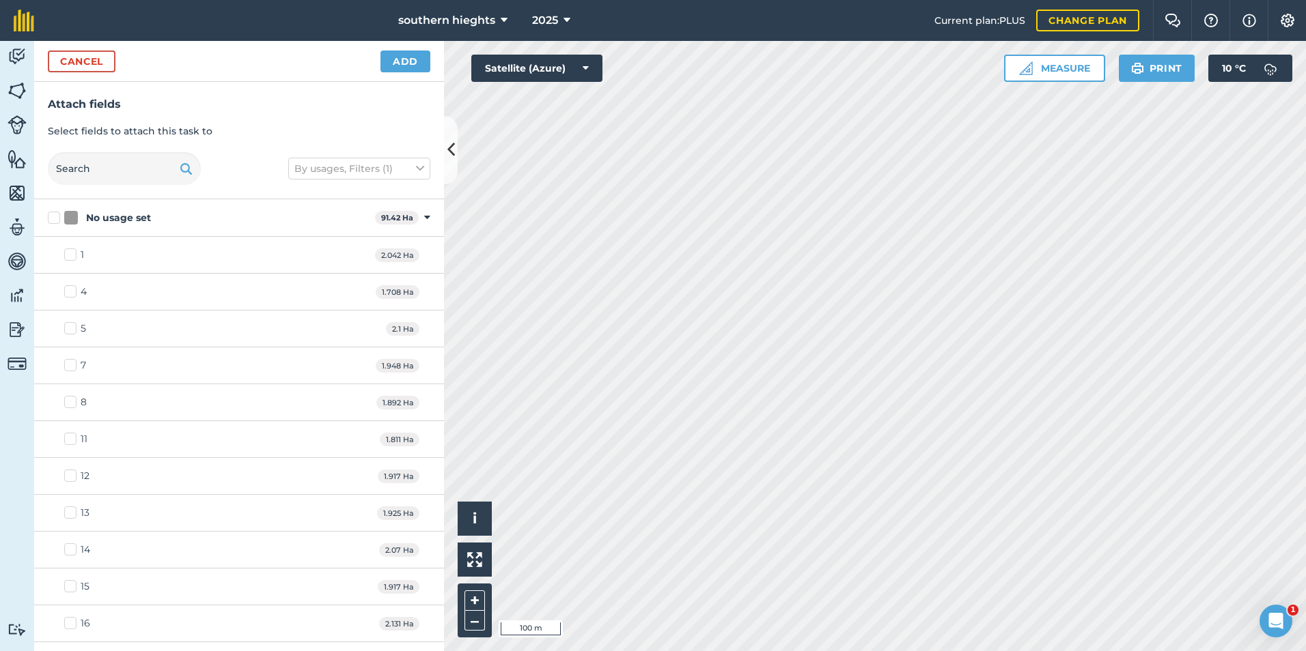
checkbox input "true"
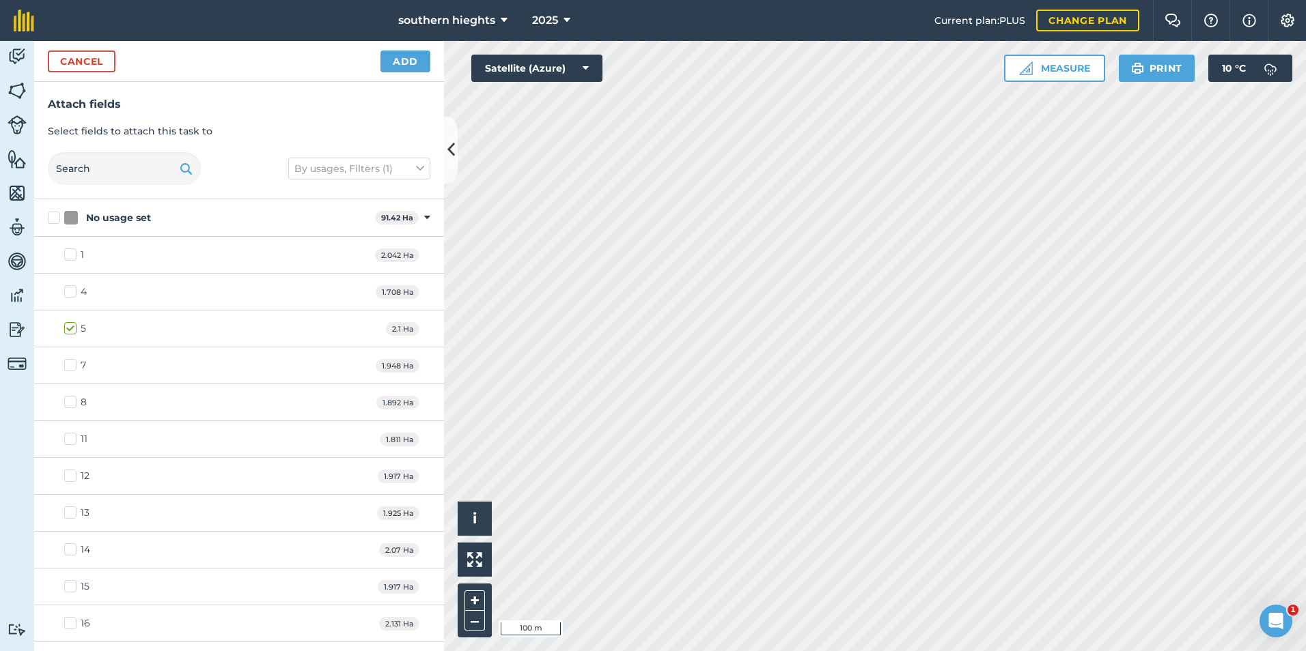
checkbox input "true"
click at [419, 57] on button "Add" at bounding box center [405, 62] width 50 height 22
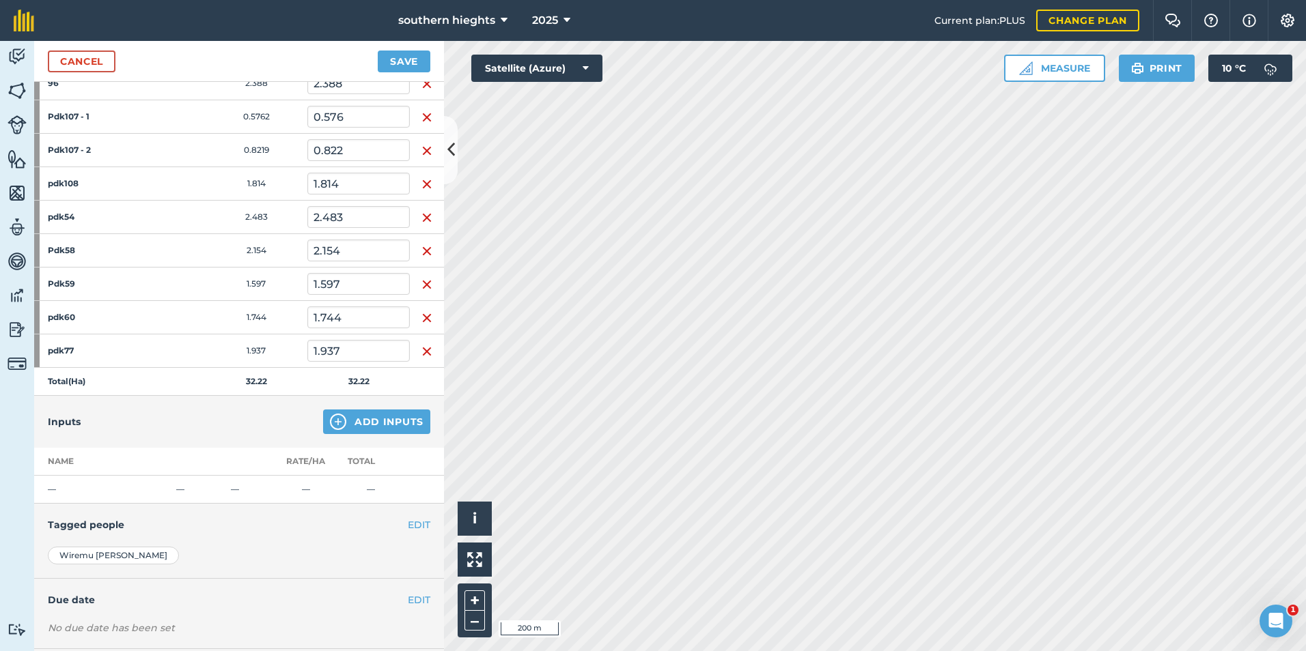
scroll to position [546, 0]
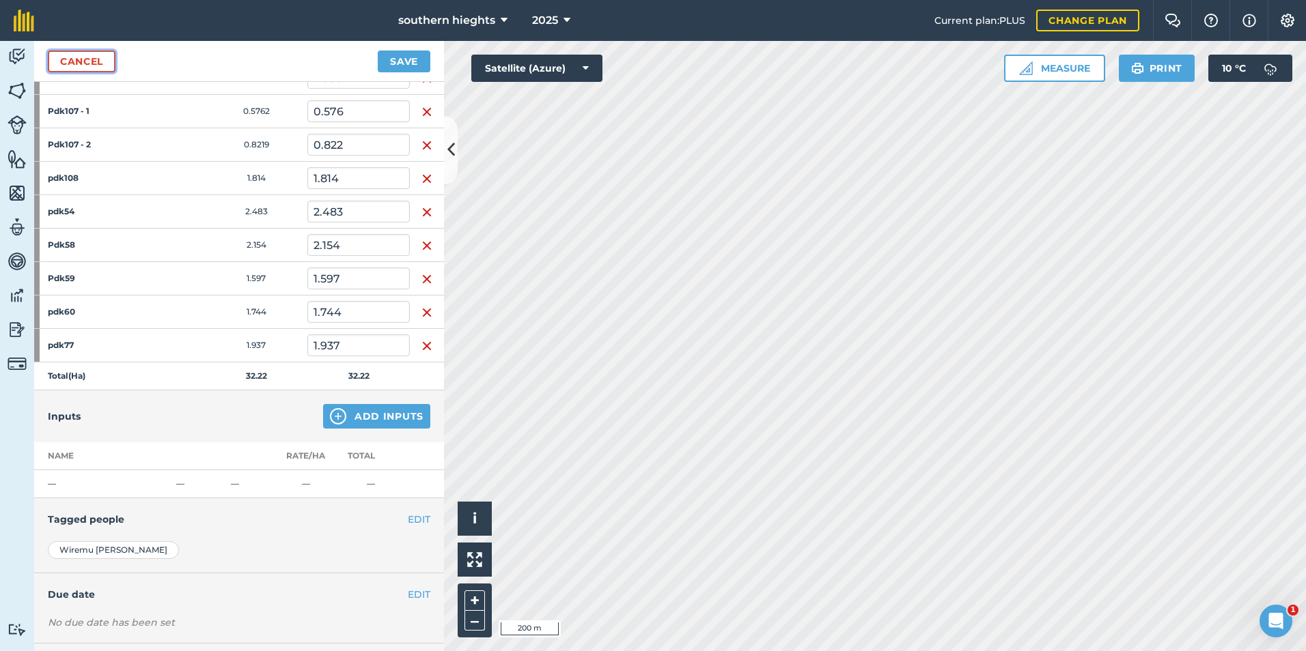
click at [86, 60] on link "Cancel" at bounding box center [82, 62] width 68 height 22
